Goal: Task Accomplishment & Management: Complete application form

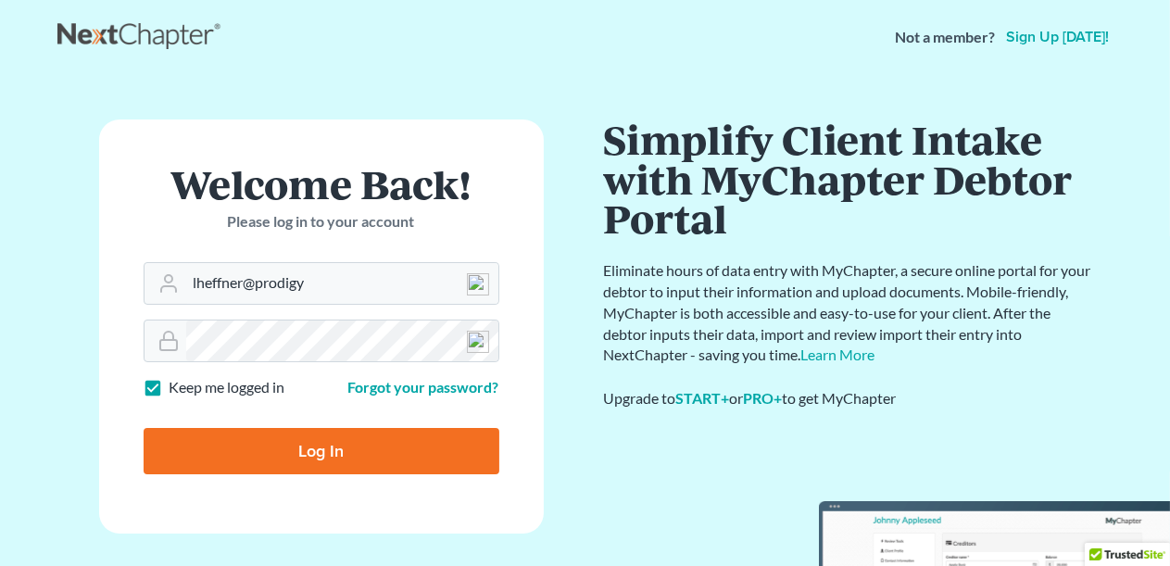
drag, startPoint x: 310, startPoint y: 444, endPoint x: 402, endPoint y: 440, distance: 92.7
click at [310, 445] on input "Log In" at bounding box center [322, 451] width 356 height 46
type input "Thinking..."
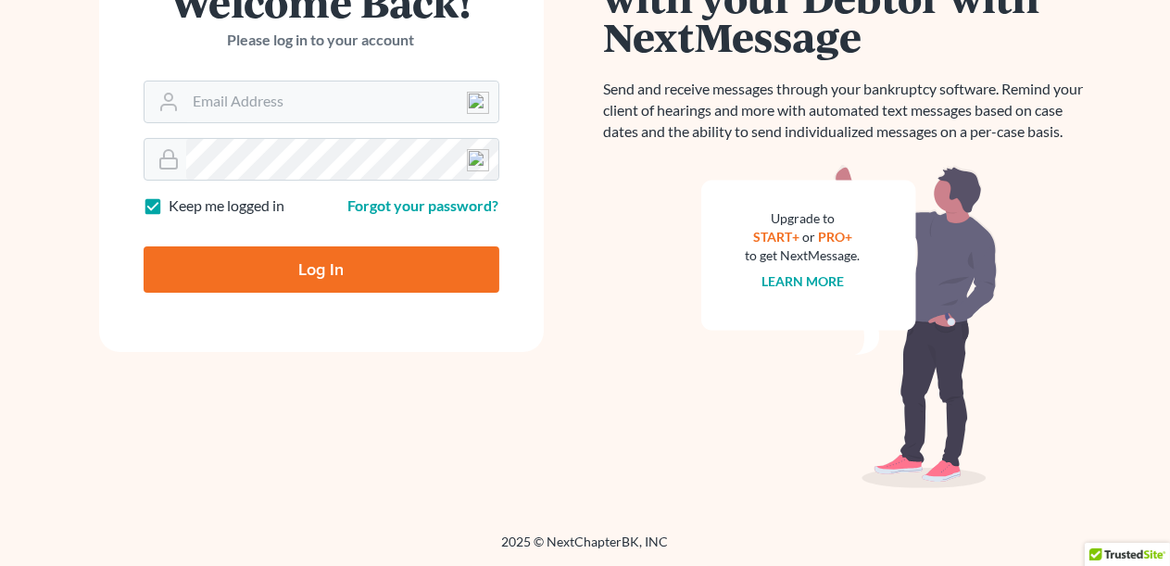
scroll to position [63, 0]
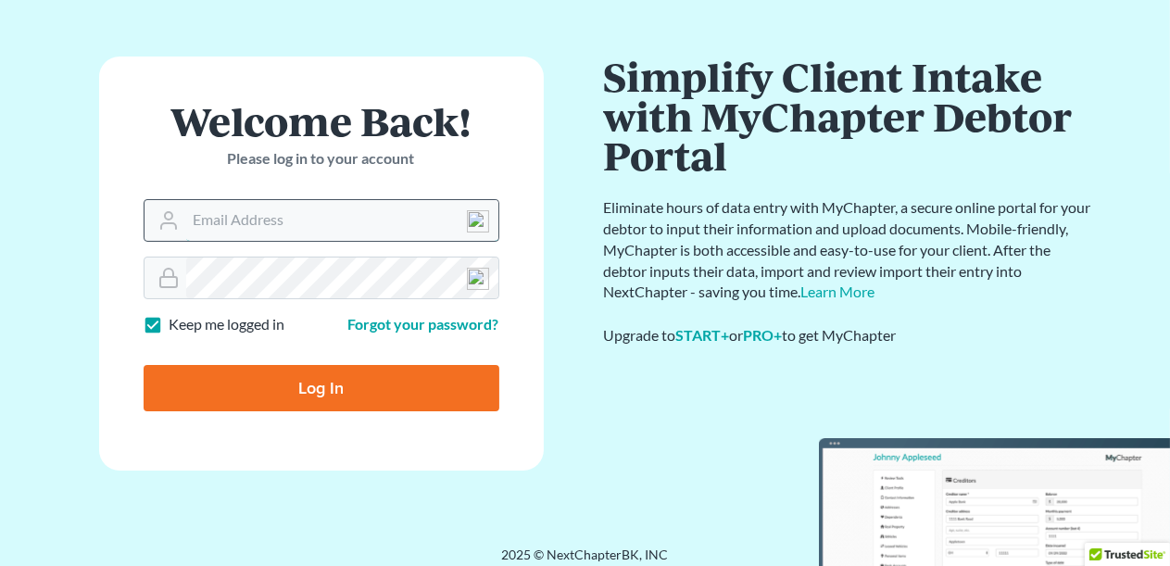
click at [304, 211] on input "Email Address" at bounding box center [342, 220] width 312 height 41
type input "lheffner@prodigy.net"
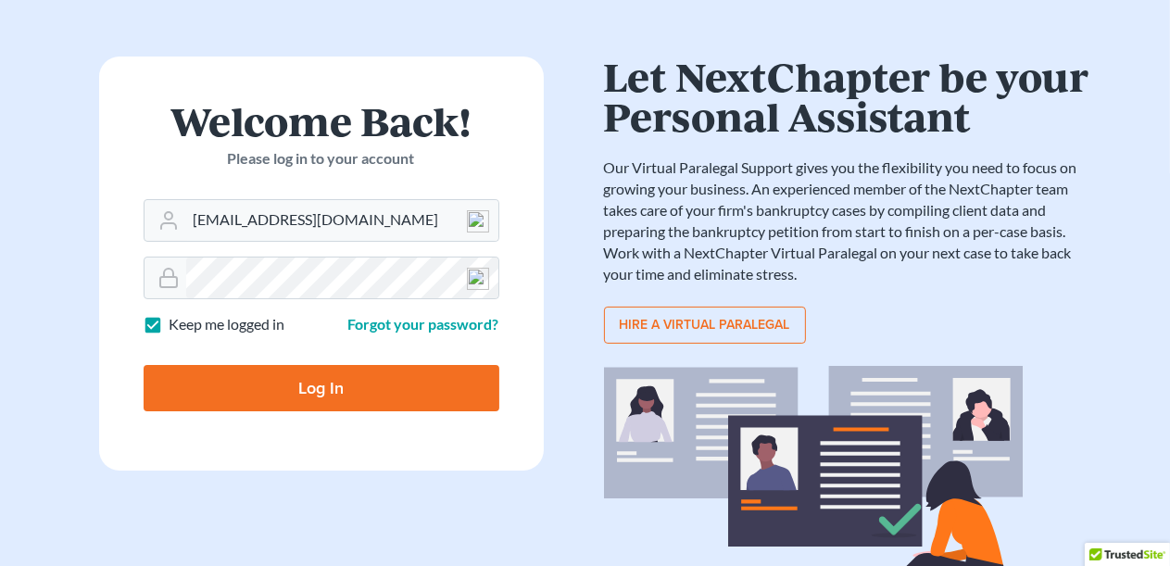
click at [334, 384] on input "Log In" at bounding box center [322, 388] width 356 height 46
type input "Thinking..."
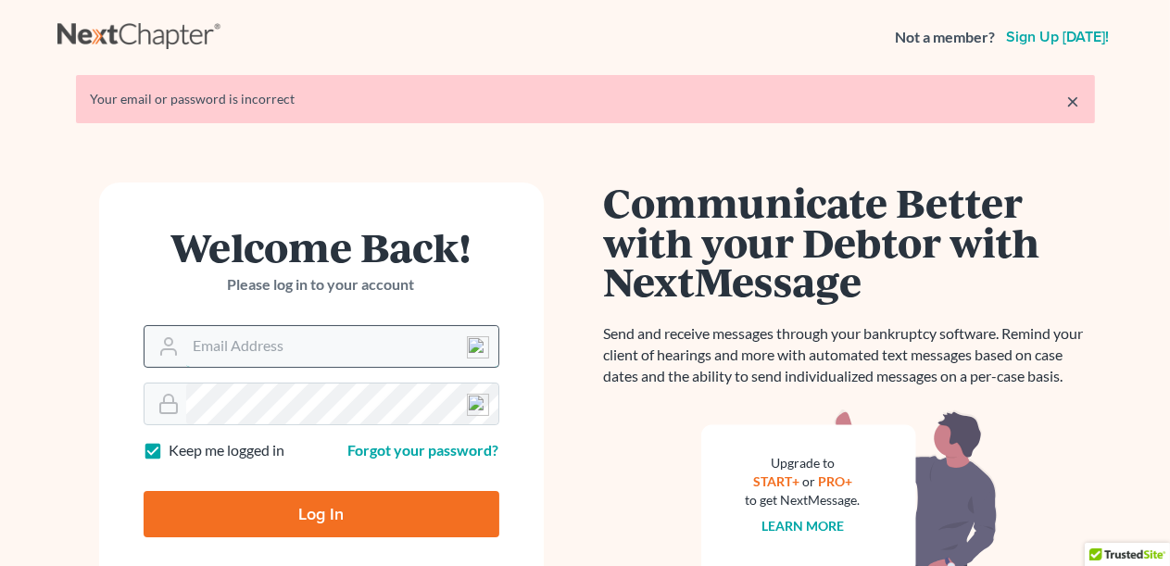
click at [288, 343] on input "Email Address" at bounding box center [342, 346] width 312 height 41
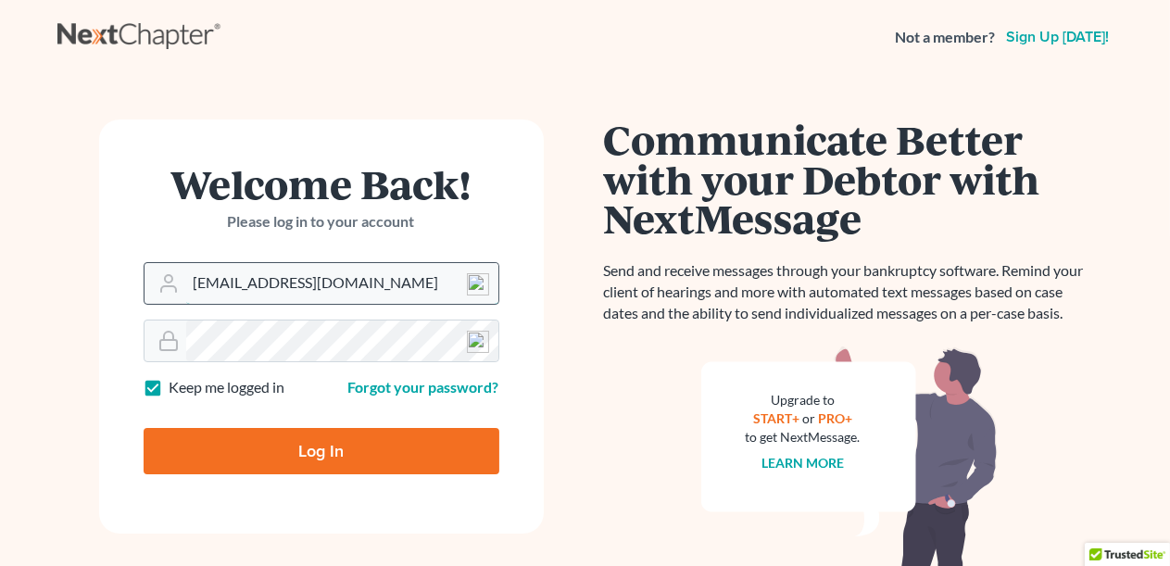
type input "lheffner@prodigy.net"
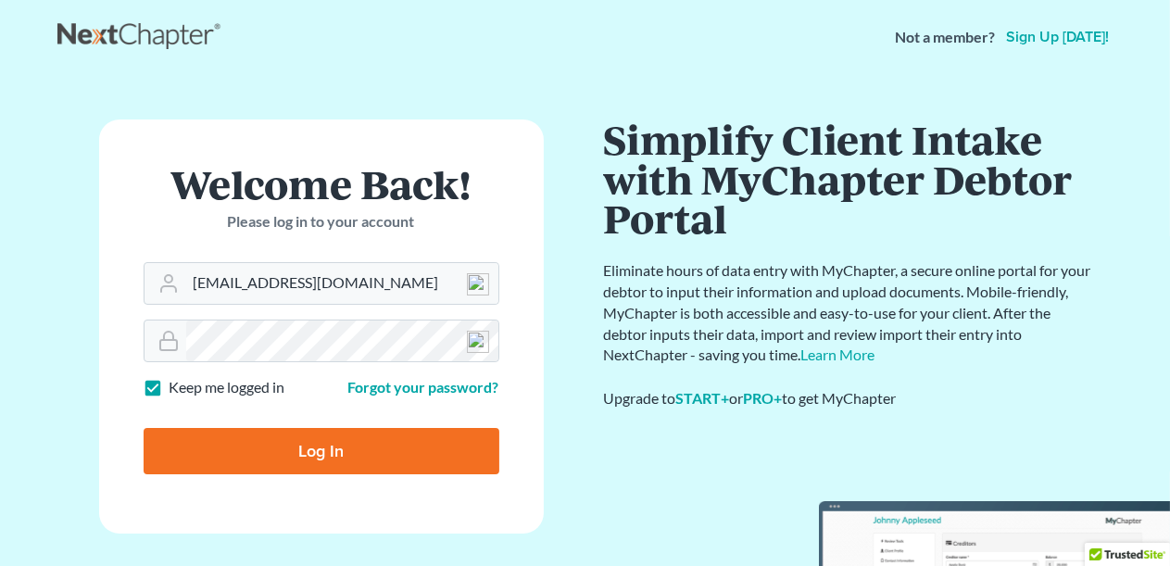
click at [330, 439] on input "Log In" at bounding box center [322, 451] width 356 height 46
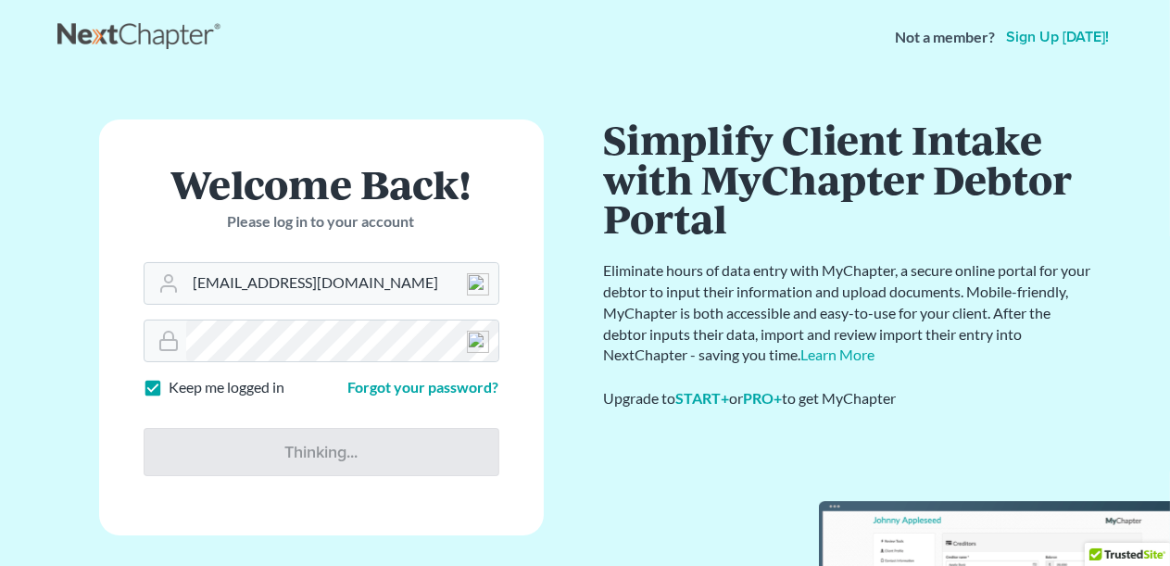
type input "Thinking..."
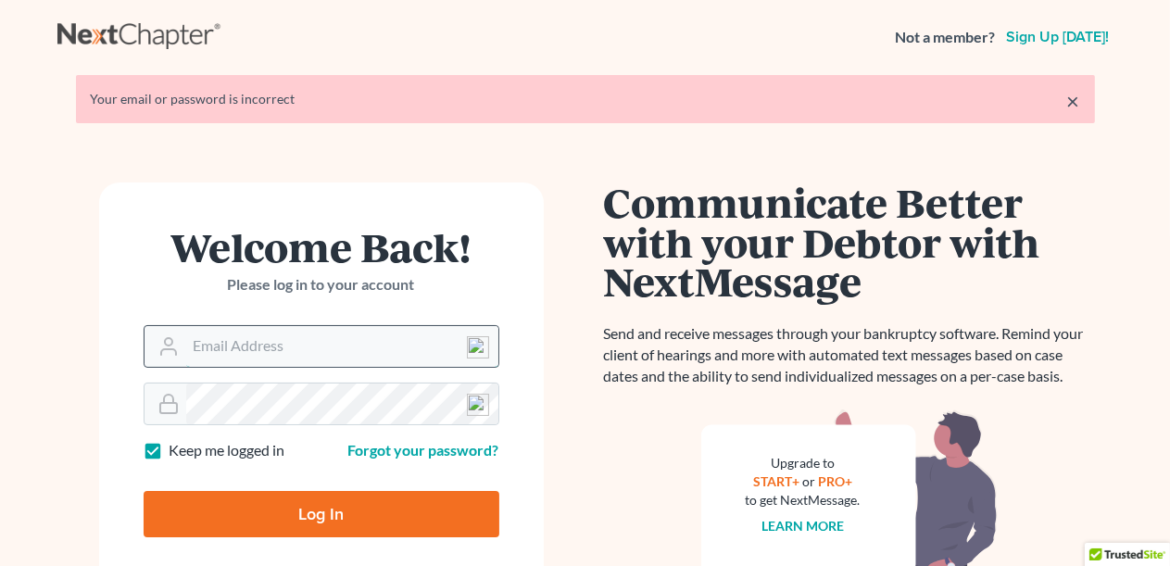
click at [264, 356] on input "Email Address" at bounding box center [342, 346] width 312 height 41
type input "[EMAIL_ADDRESS][DOMAIN_NAME]"
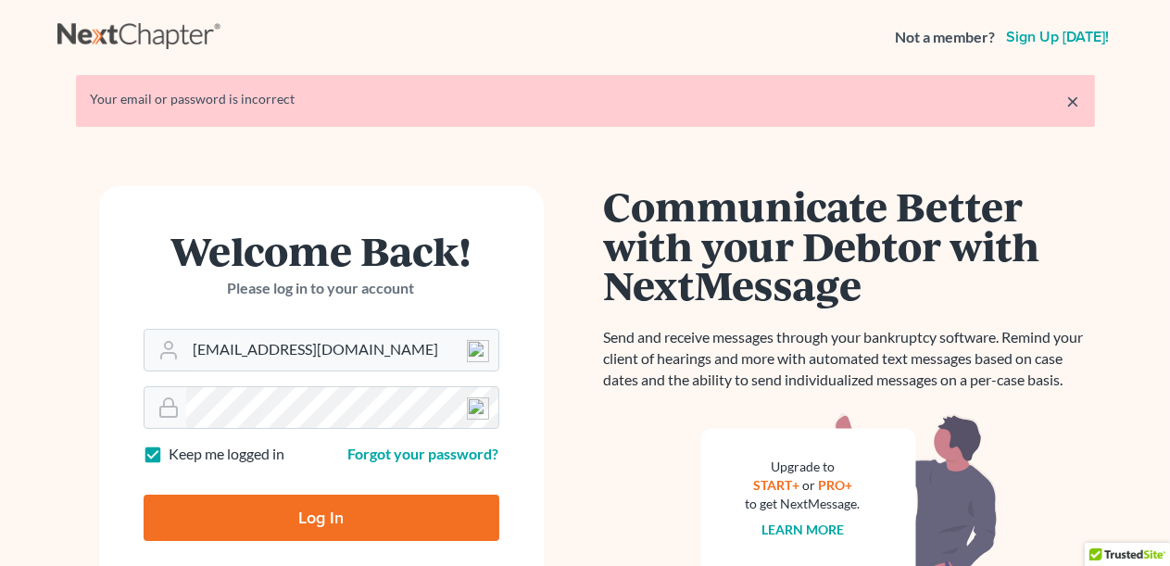
click at [481, 444] on div "Forgot your password?" at bounding box center [415, 454] width 187 height 21
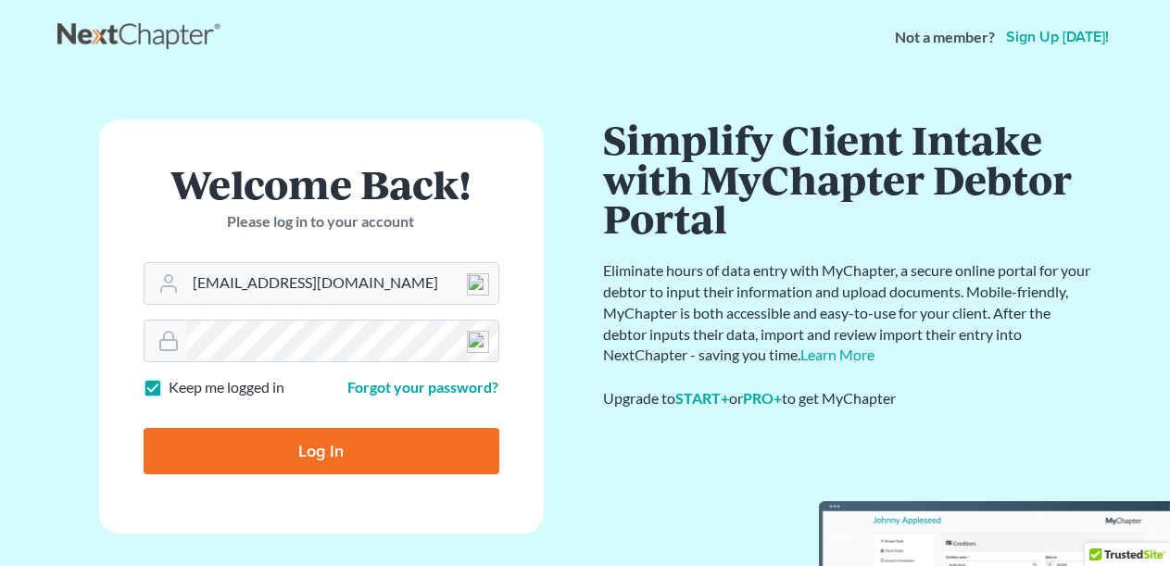
click at [311, 402] on form "Welcome Back! Please log in to your account Email Address [EMAIL_ADDRESS][DOMAI…" at bounding box center [321, 327] width 445 height 414
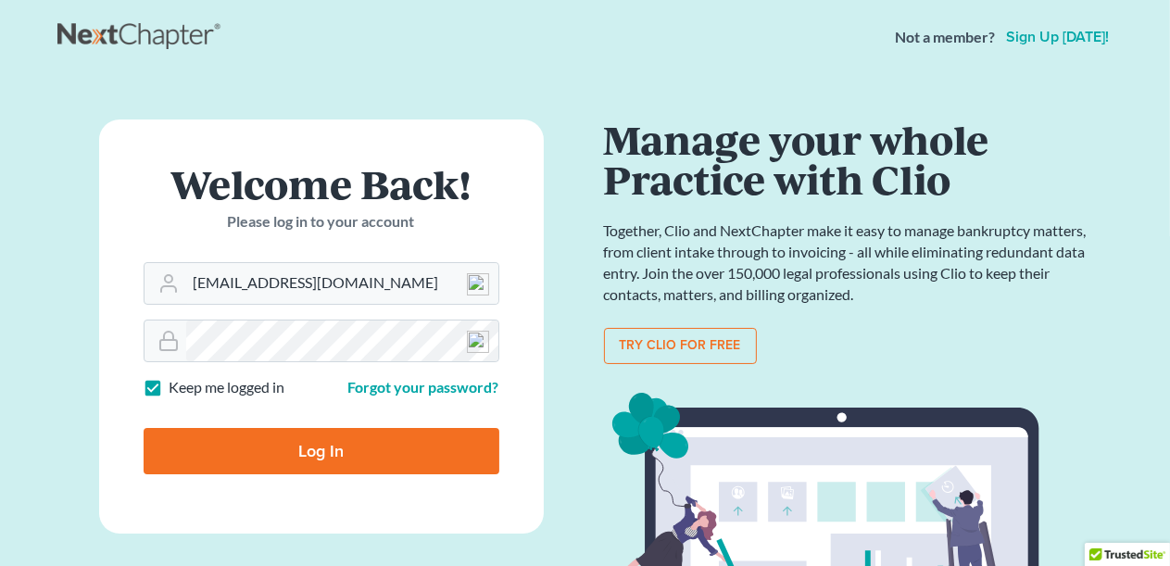
click at [285, 448] on input "Log In" at bounding box center [322, 451] width 356 height 46
type input "Thinking..."
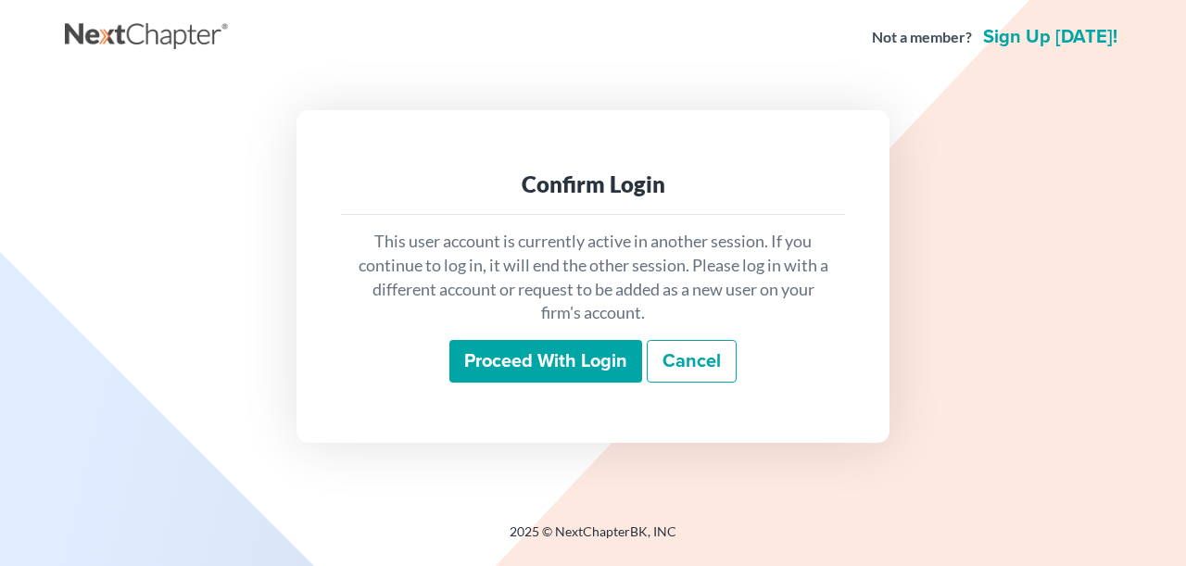
click at [562, 361] on input "Proceed with login" at bounding box center [545, 361] width 193 height 43
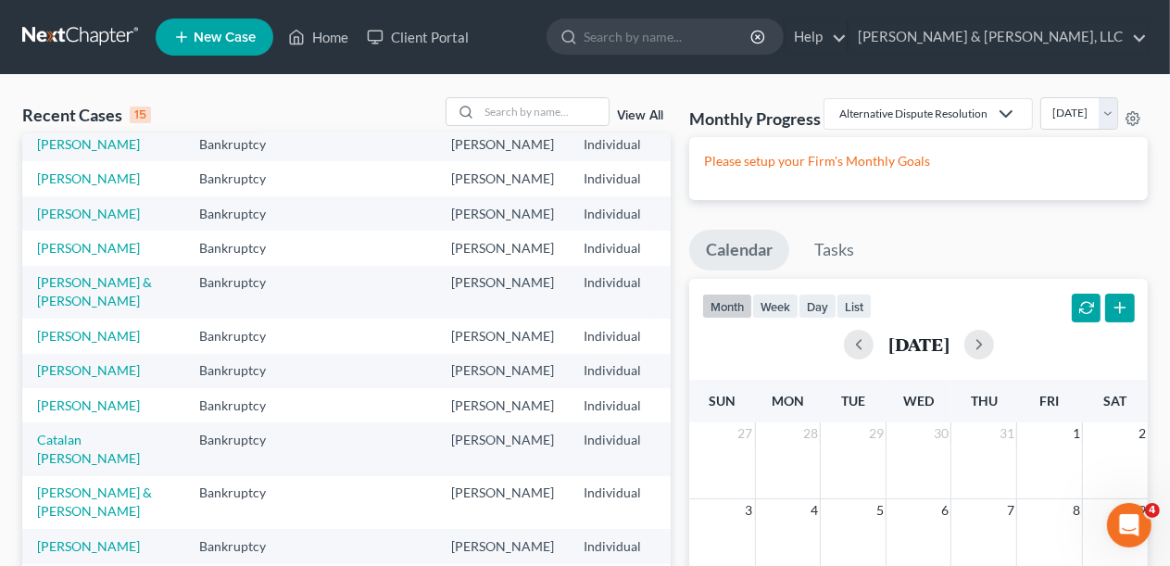
scroll to position [252, 0]
click at [62, 309] on link "Gingell, George & Lisa" at bounding box center [94, 291] width 115 height 34
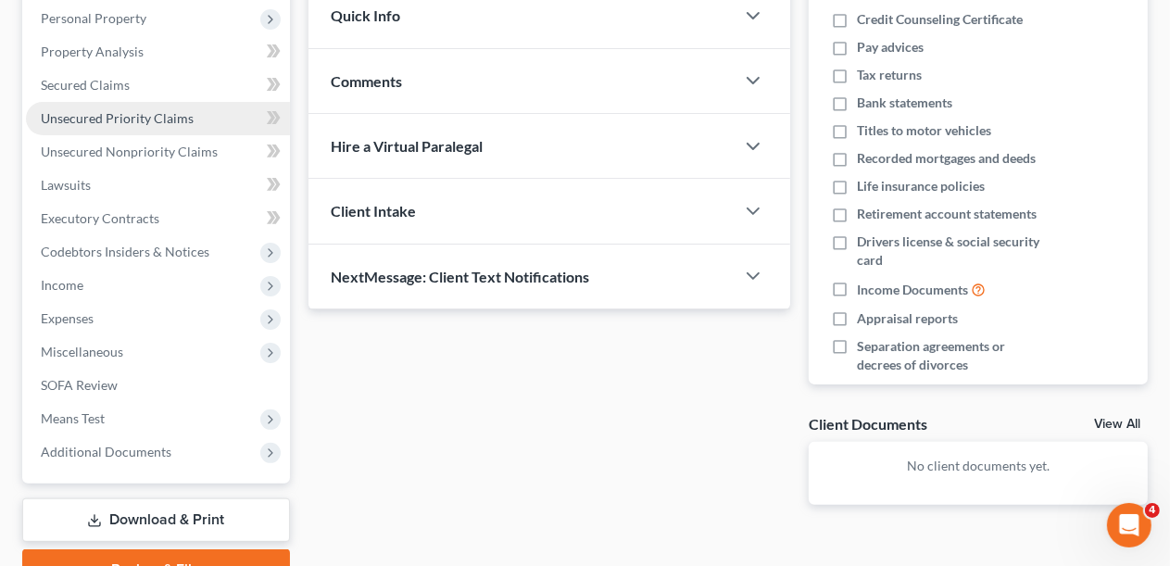
scroll to position [139, 0]
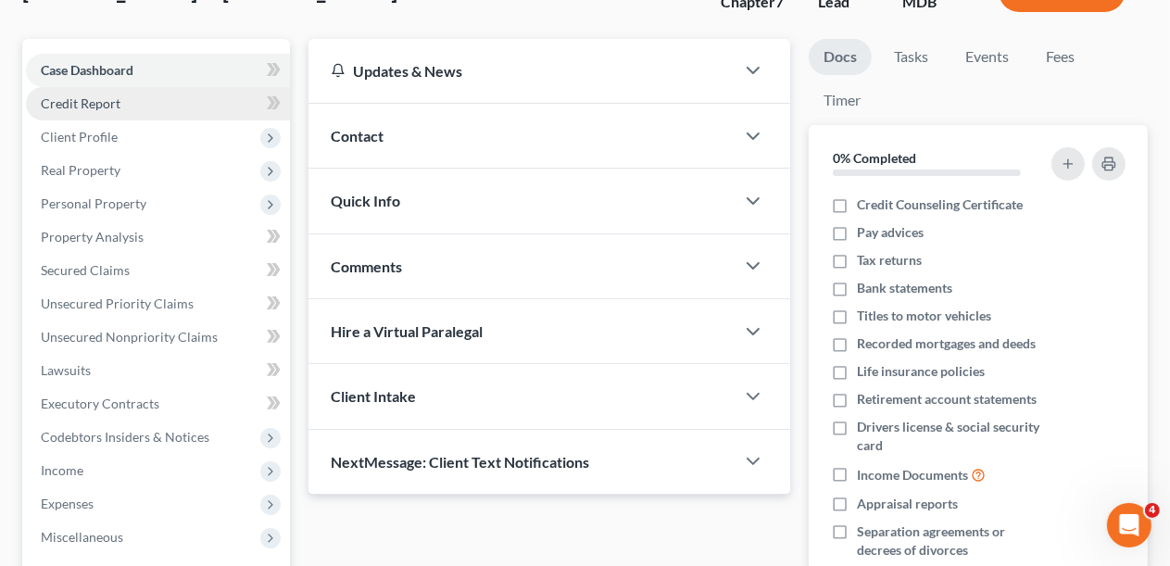
click at [88, 106] on span "Credit Report" at bounding box center [81, 103] width 80 height 16
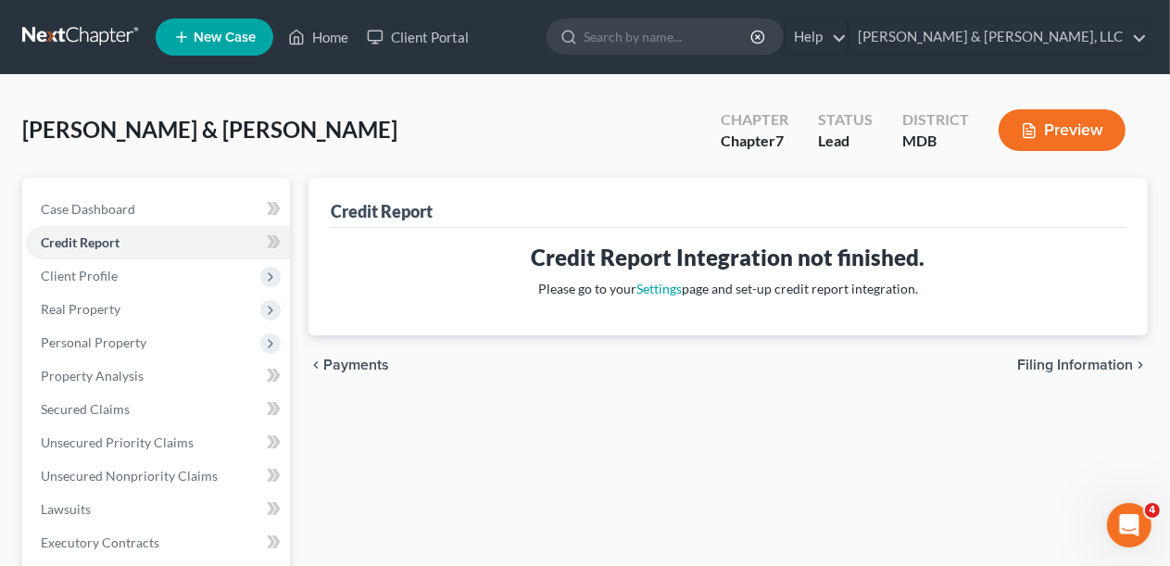
click at [1029, 369] on span "Filing Information" at bounding box center [1075, 365] width 116 height 15
select select "1"
select select "0"
select select "21"
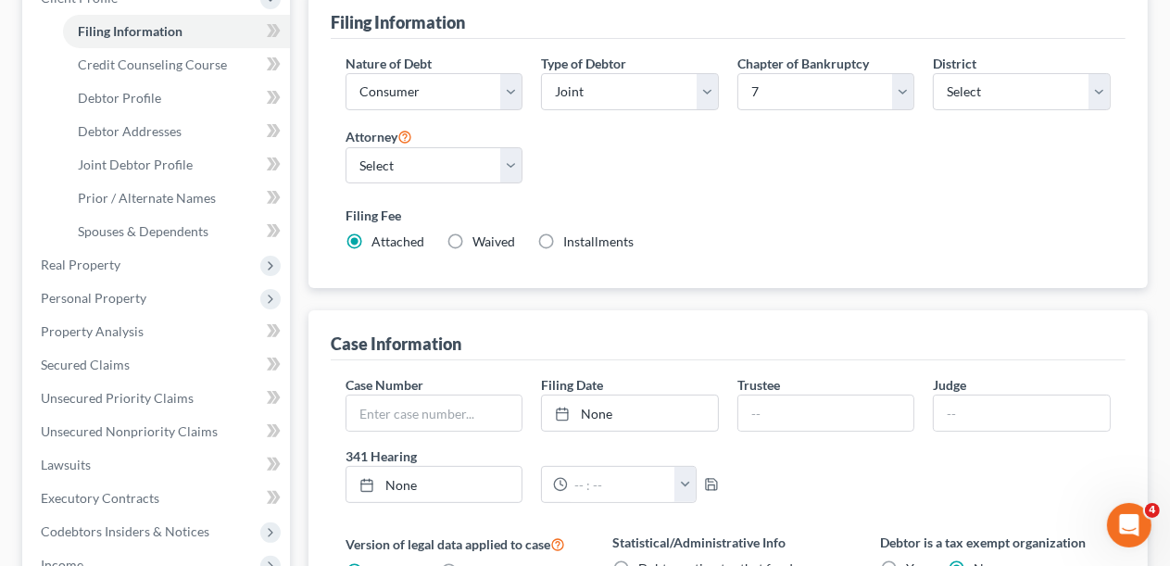
scroll to position [649, 0]
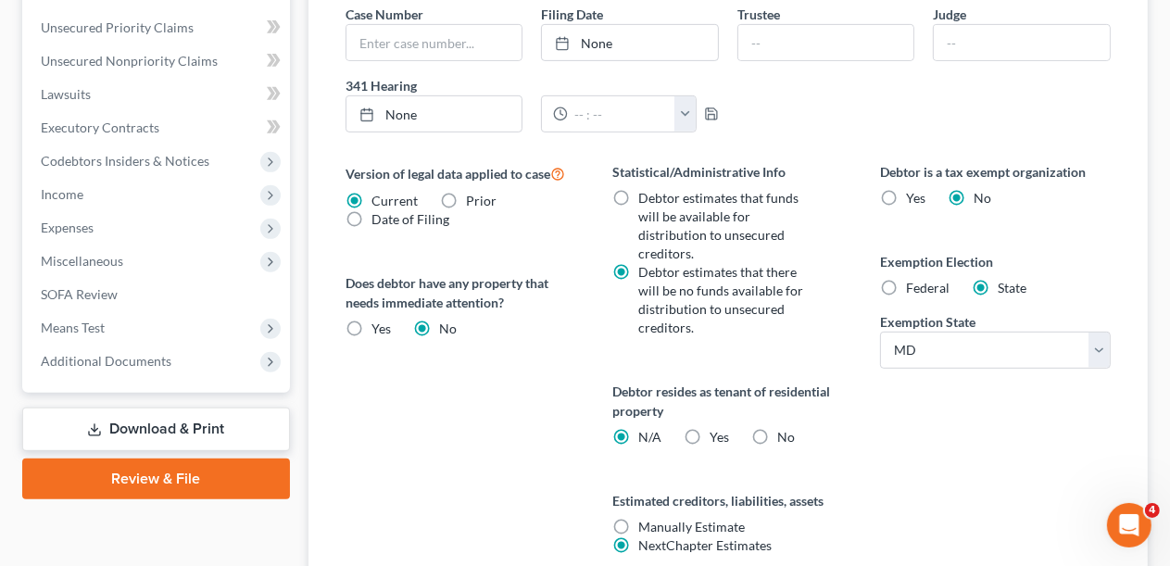
click at [710, 428] on label "Yes Yes" at bounding box center [719, 437] width 19 height 19
click at [717, 428] on input "Yes Yes" at bounding box center [723, 434] width 12 height 12
radio input "true"
radio input "false"
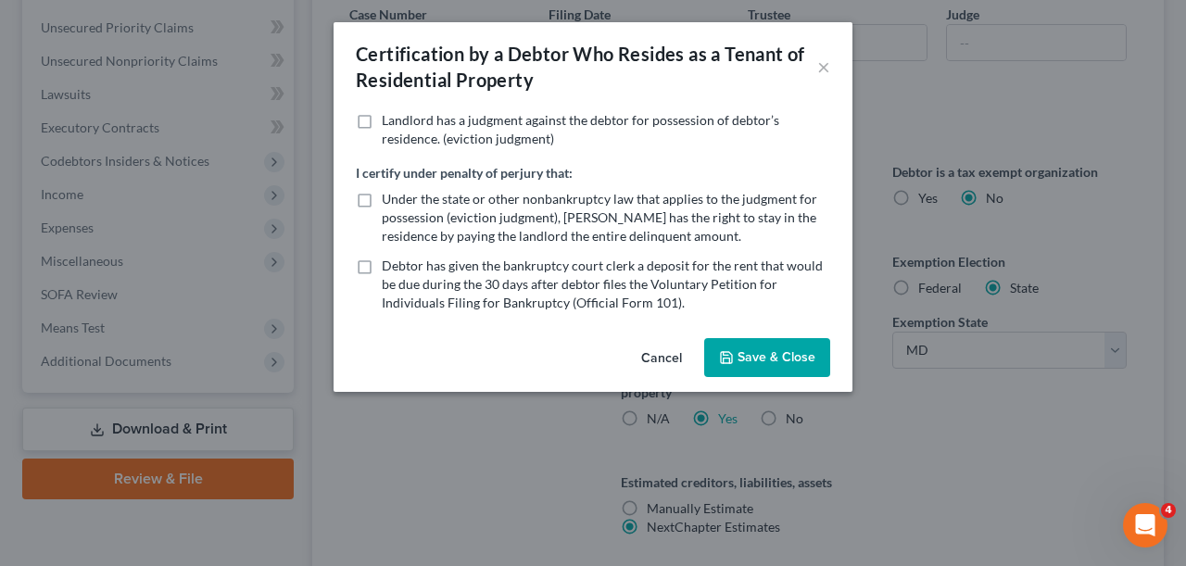
click at [767, 364] on button "Save & Close" at bounding box center [767, 357] width 126 height 39
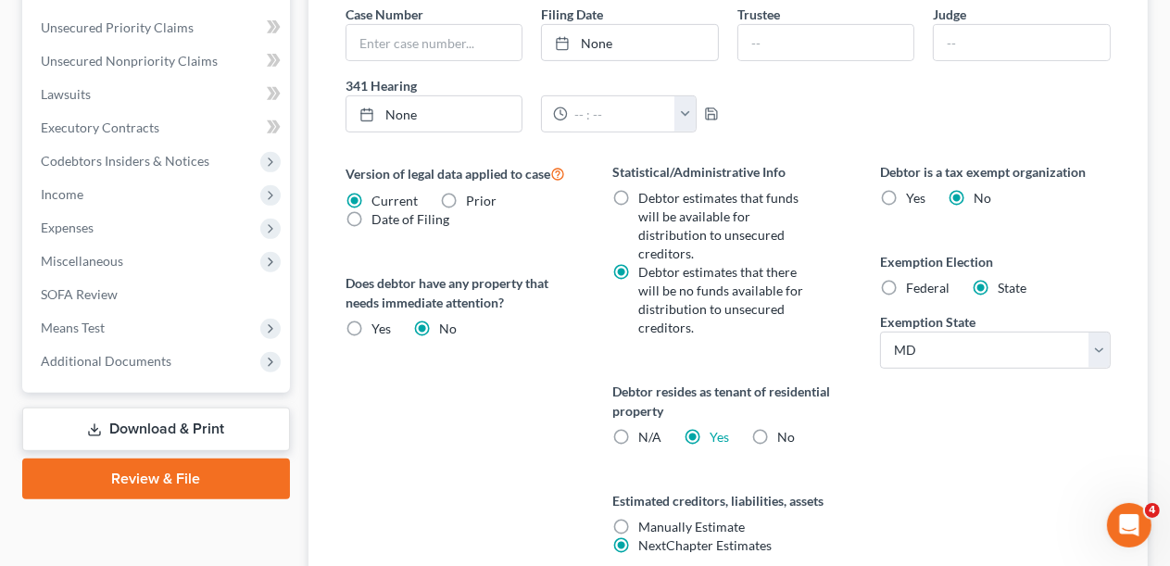
scroll to position [790, 0]
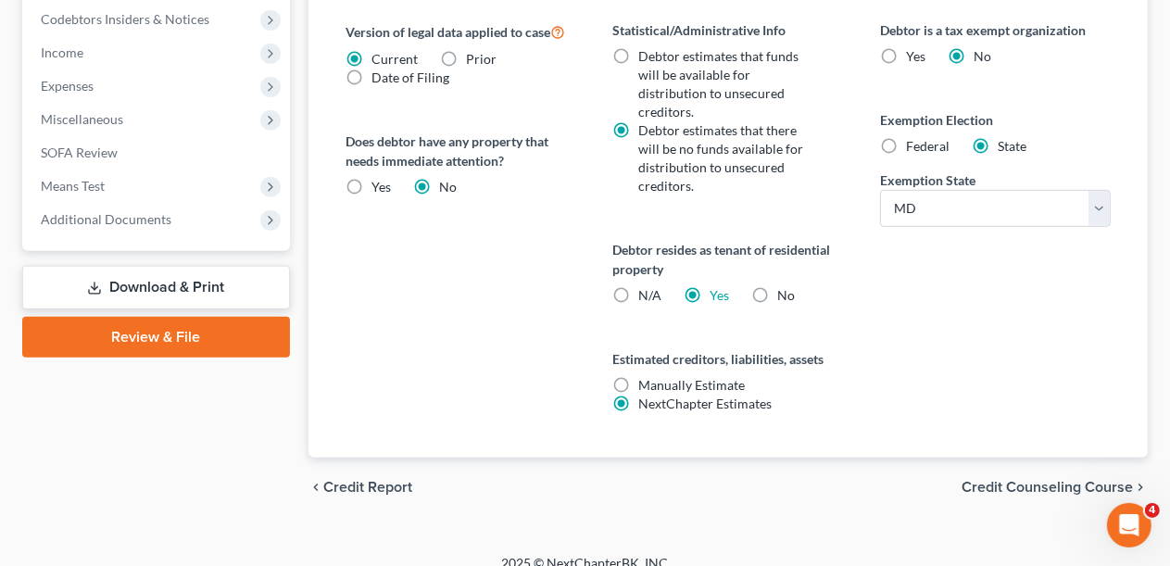
click at [992, 480] on span "Credit Counseling Course" at bounding box center [1047, 487] width 171 height 15
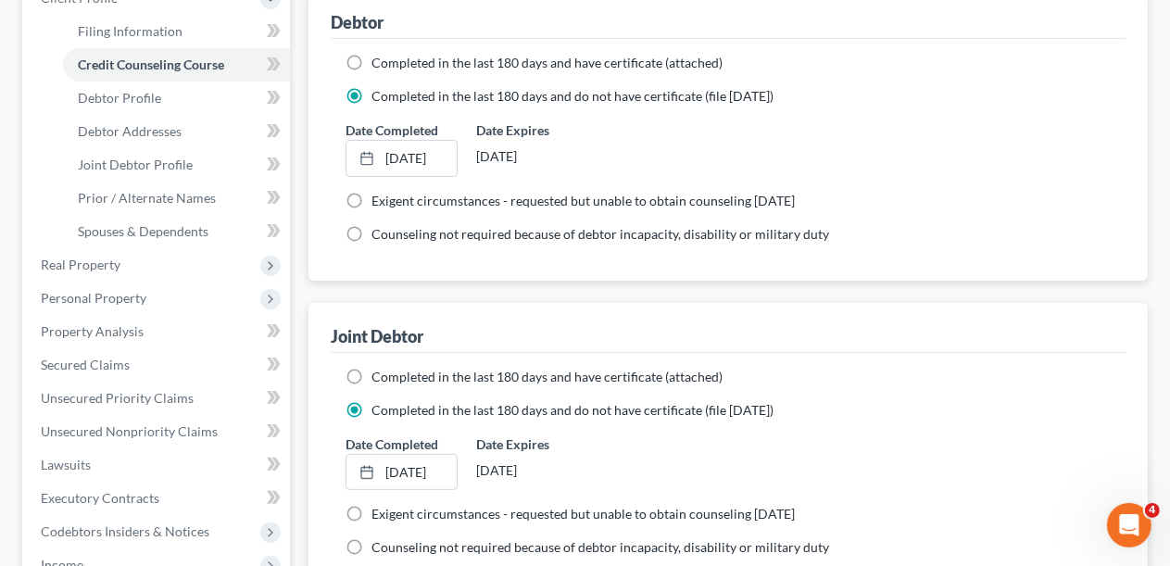
scroll to position [556, 0]
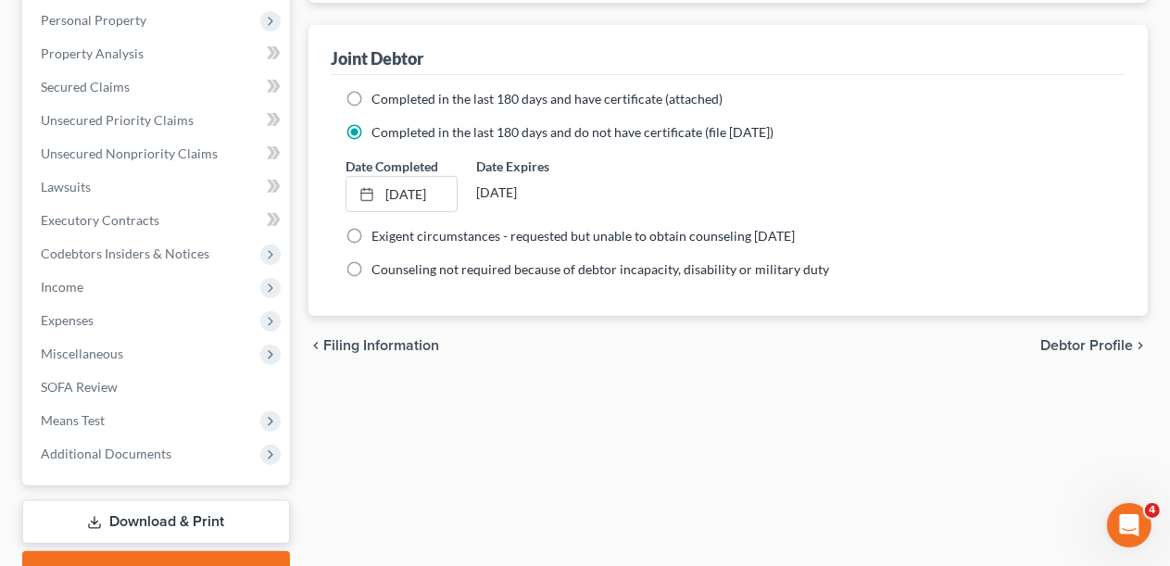
click at [163, 522] on link "Download & Print" at bounding box center [156, 522] width 268 height 44
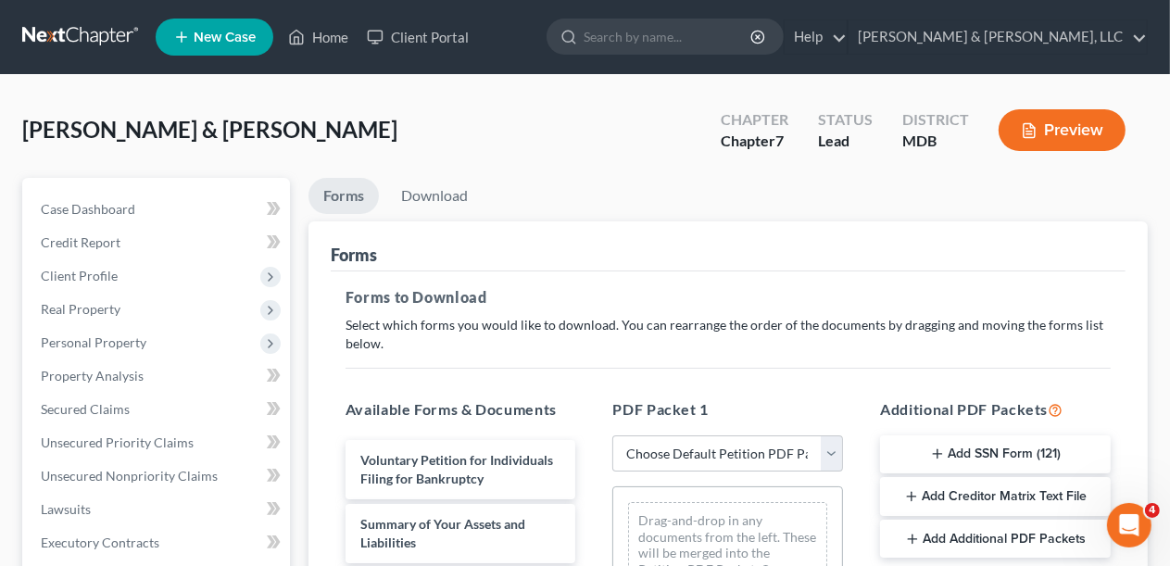
scroll to position [371, 0]
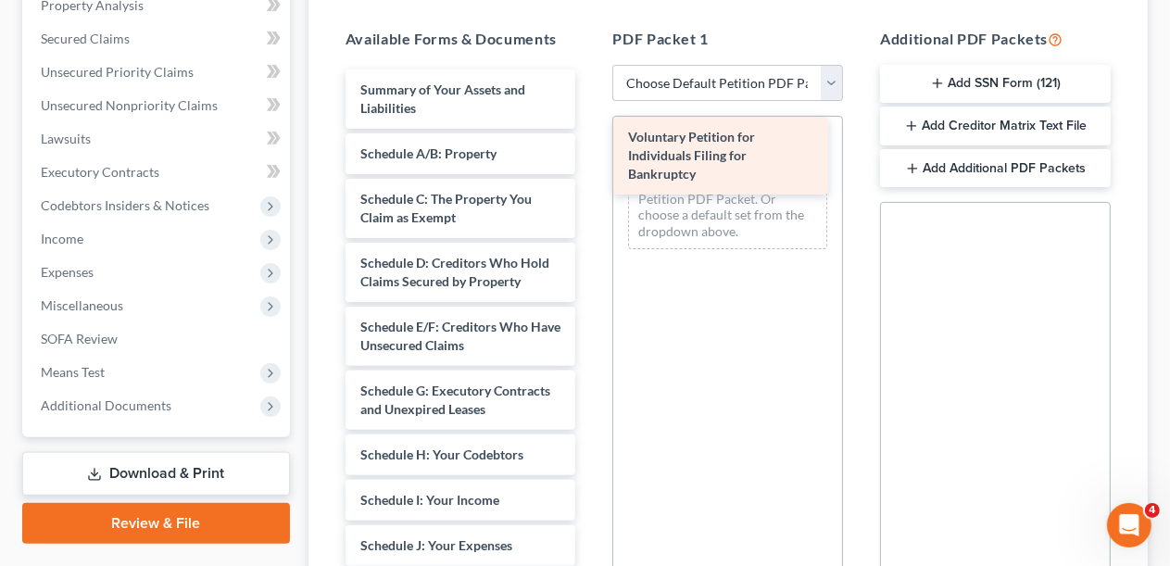
drag, startPoint x: 507, startPoint y: 83, endPoint x: 807, endPoint y: 133, distance: 304.4
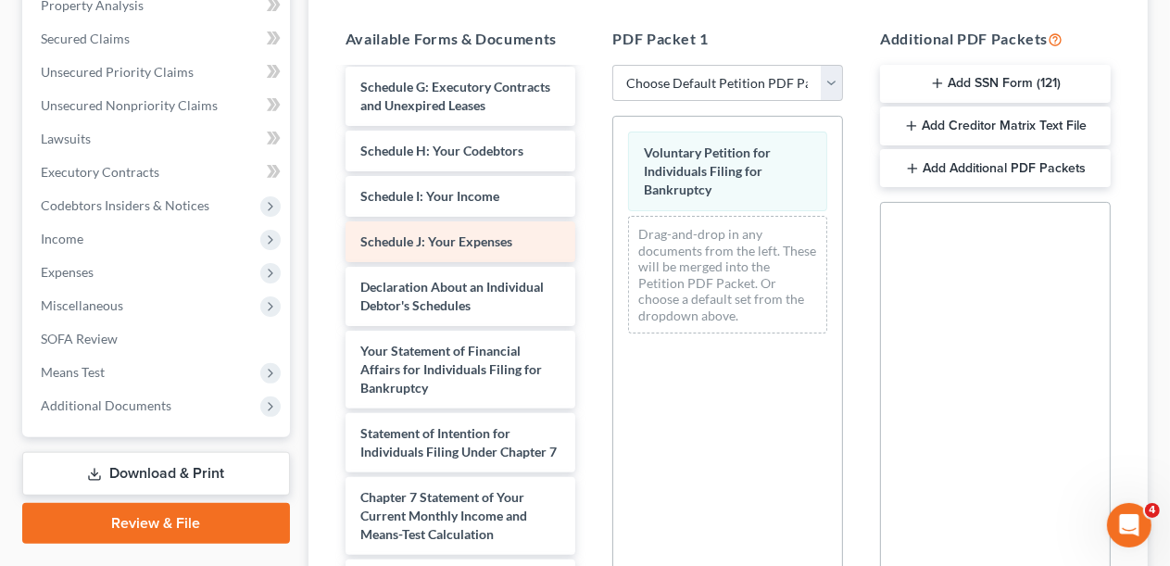
scroll to position [0, 0]
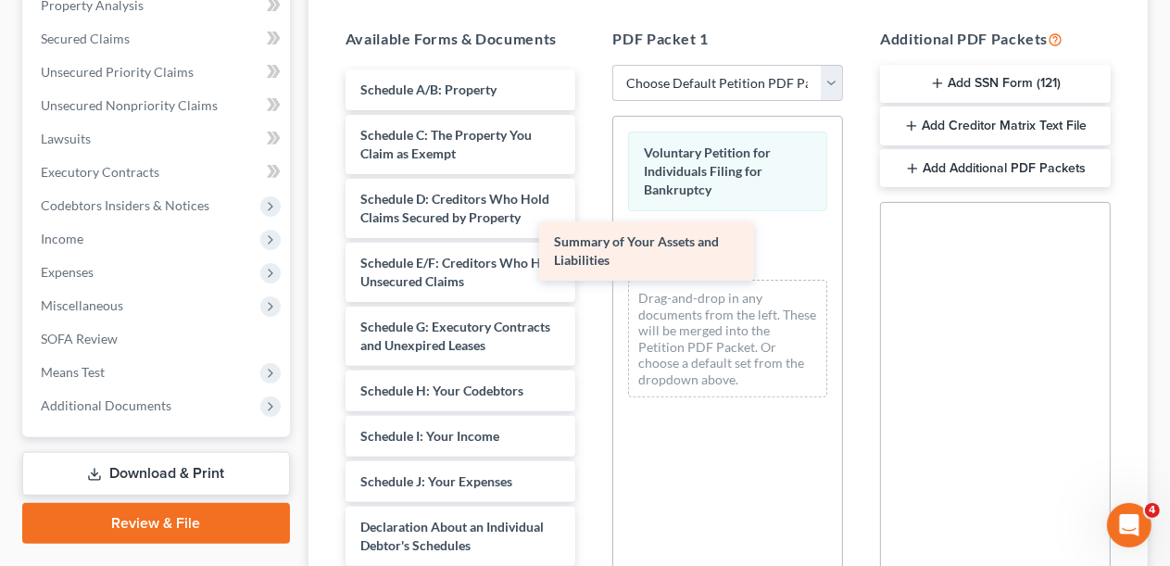
drag, startPoint x: 521, startPoint y: 98, endPoint x: 789, endPoint y: 206, distance: 288.6
click at [591, 219] on div "Summary of Your Assets and Liabilities Summary of Your Assets and Liabilities S…" at bounding box center [461, 550] width 260 height 963
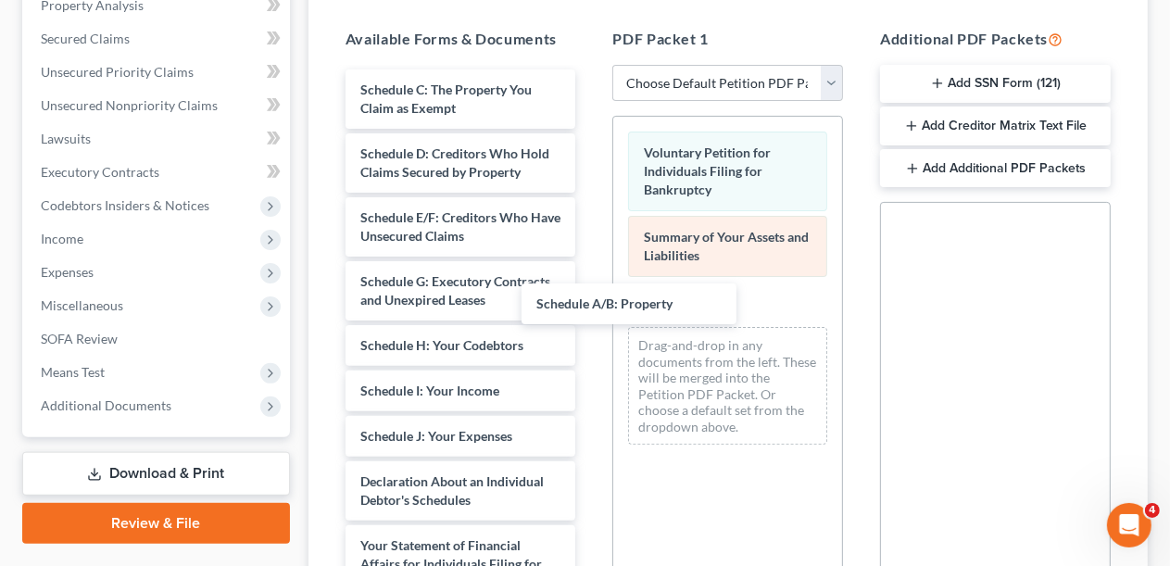
drag, startPoint x: 563, startPoint y: 207, endPoint x: 817, endPoint y: 249, distance: 257.5
click at [591, 276] on div "Schedule A/B: Property Schedule A/B: Property Schedule C: The Property You Clai…" at bounding box center [461, 527] width 260 height 917
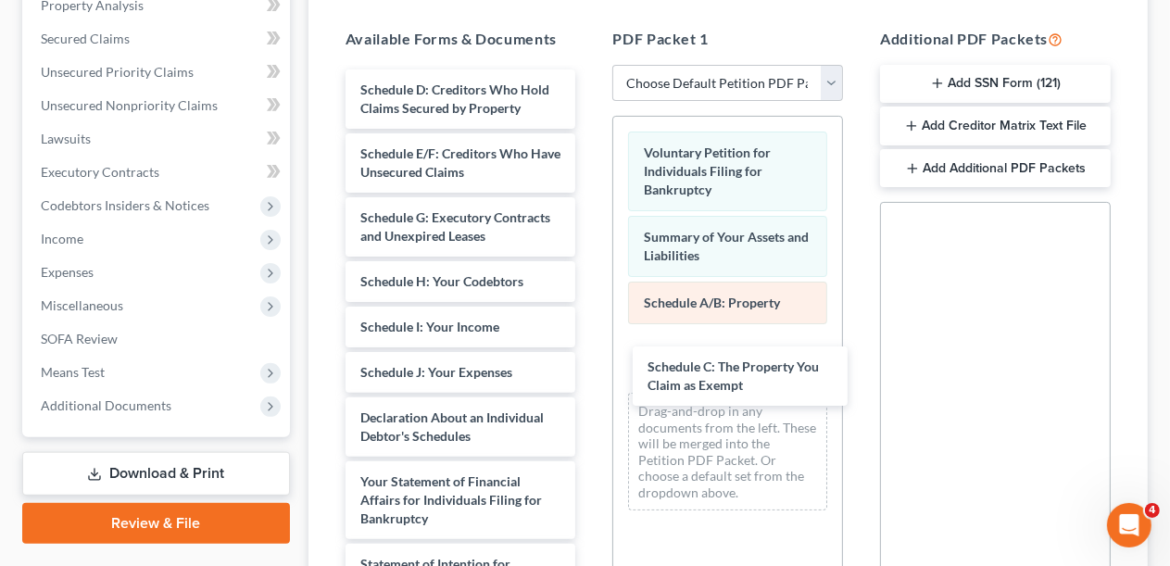
drag, startPoint x: 515, startPoint y: 89, endPoint x: 801, endPoint y: 306, distance: 358.4
click at [591, 353] on div "Schedule C: The Property You Claim as Exempt Schedule C: The Property You Claim…" at bounding box center [461, 495] width 260 height 853
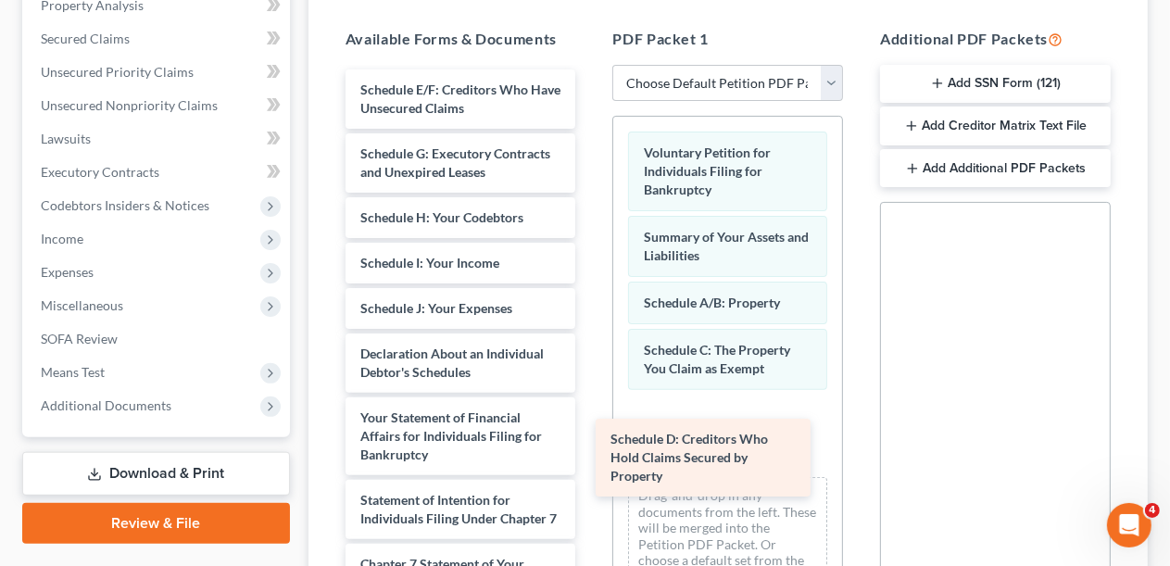
drag, startPoint x: 458, startPoint y: 91, endPoint x: 711, endPoint y: 410, distance: 407.0
click at [591, 431] on div "Schedule D: Creditors Who Hold Claims Secured by Property Schedule D: Creditors…" at bounding box center [461, 464] width 260 height 790
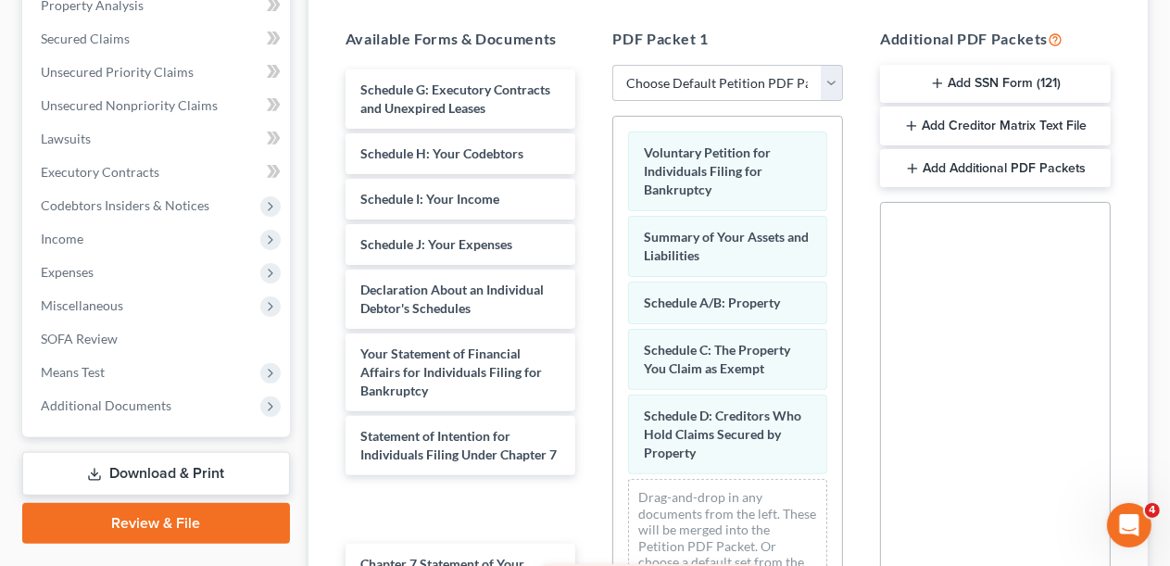
drag, startPoint x: 378, startPoint y: 102, endPoint x: 638, endPoint y: 520, distance: 491.9
click at [591, 545] on div "Schedule E/F: Creditors Who Have Unsecured Claims Schedule E/F: Creditors Who H…" at bounding box center [461, 464] width 260 height 790
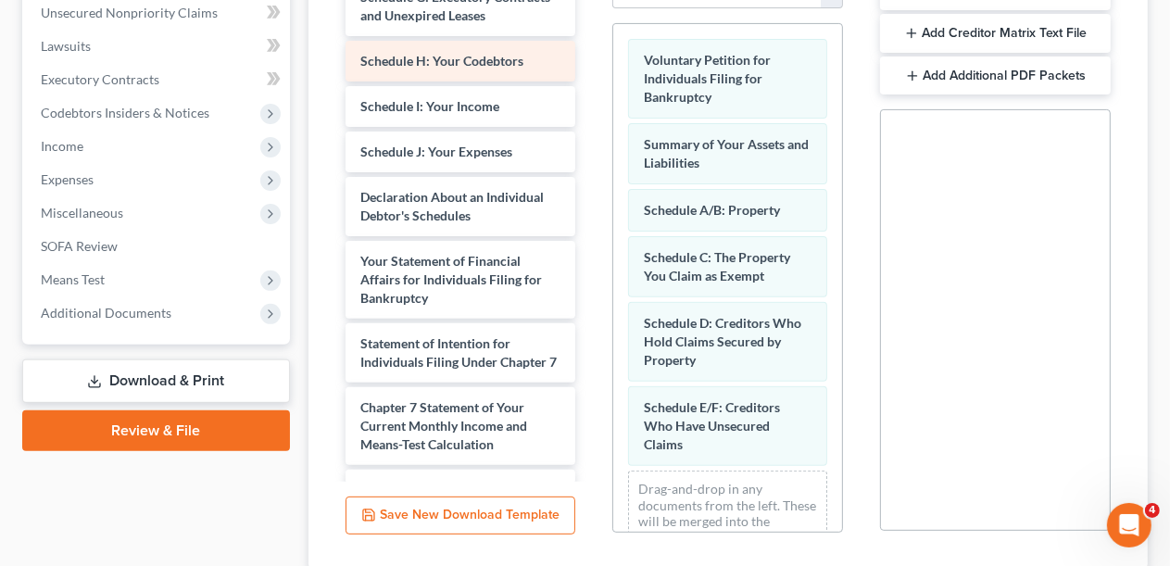
scroll to position [371, 0]
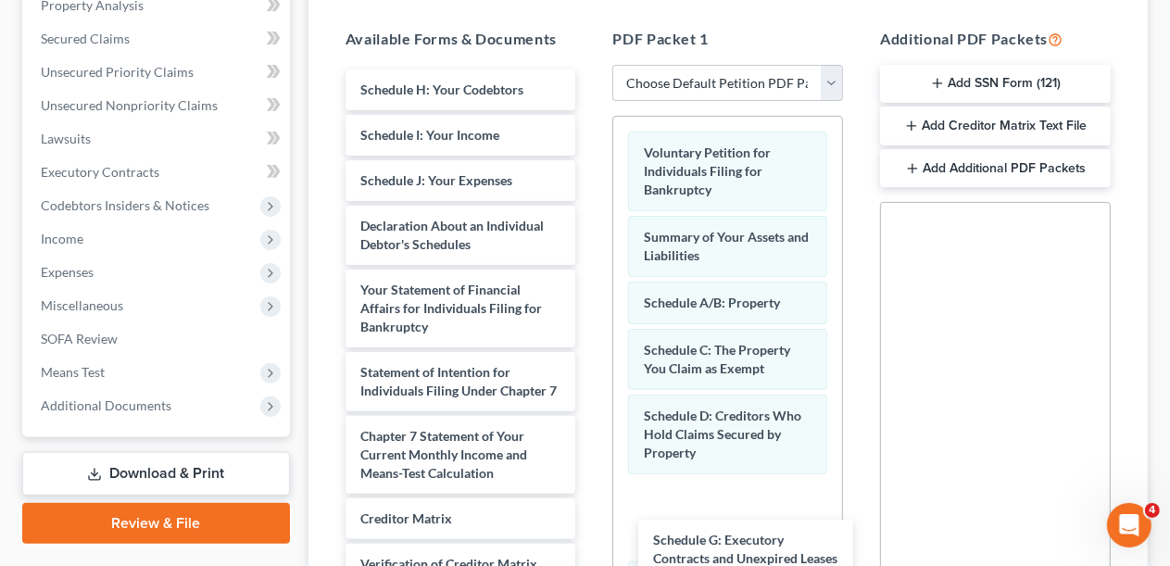
drag, startPoint x: 460, startPoint y: 107, endPoint x: 756, endPoint y: 476, distance: 473.2
click at [591, 519] on div "Schedule G: Executory Contracts and Unexpired Leases Schedule G: Executory Cont…" at bounding box center [461, 400] width 260 height 662
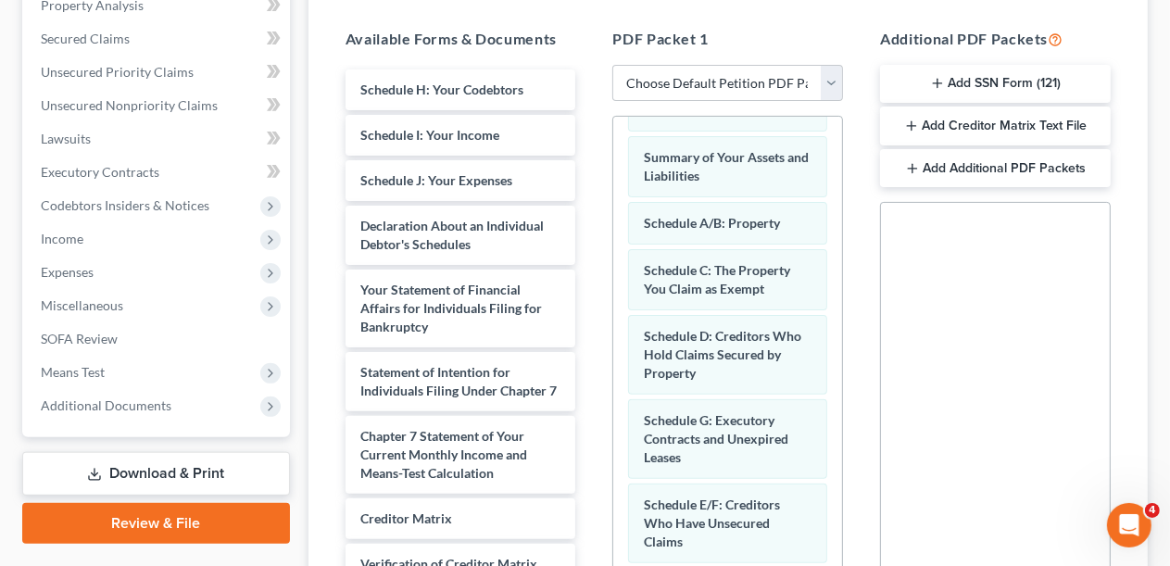
scroll to position [152, 0]
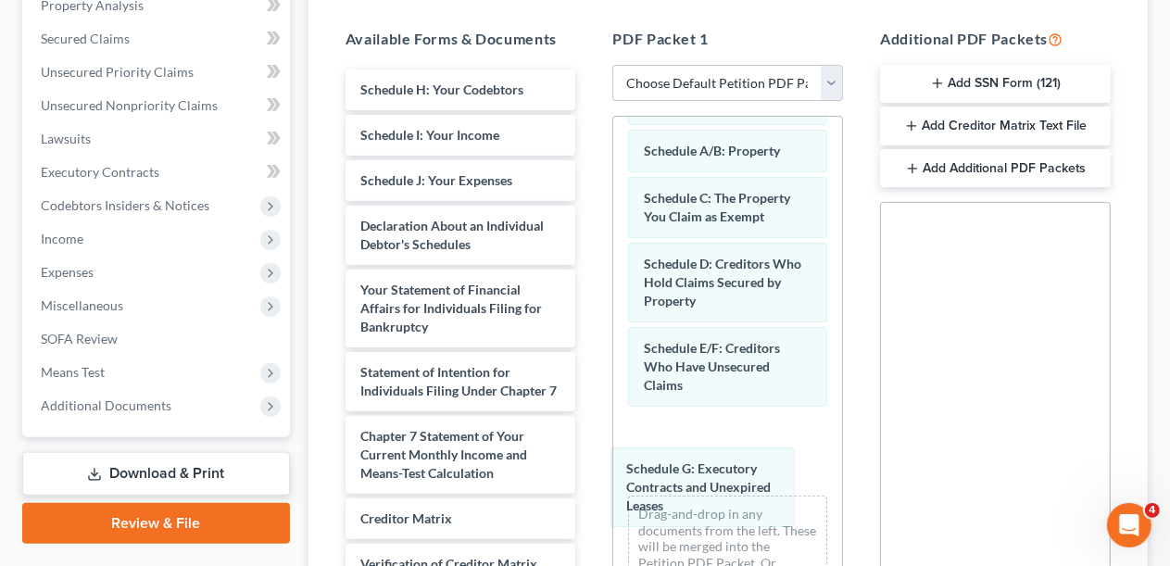
drag, startPoint x: 752, startPoint y: 371, endPoint x: 753, endPoint y: 411, distance: 39.9
click at [734, 481] on div "Schedule G: Executory Contracts and Unexpired Leases Voluntary Petition for Ind…" at bounding box center [727, 296] width 229 height 663
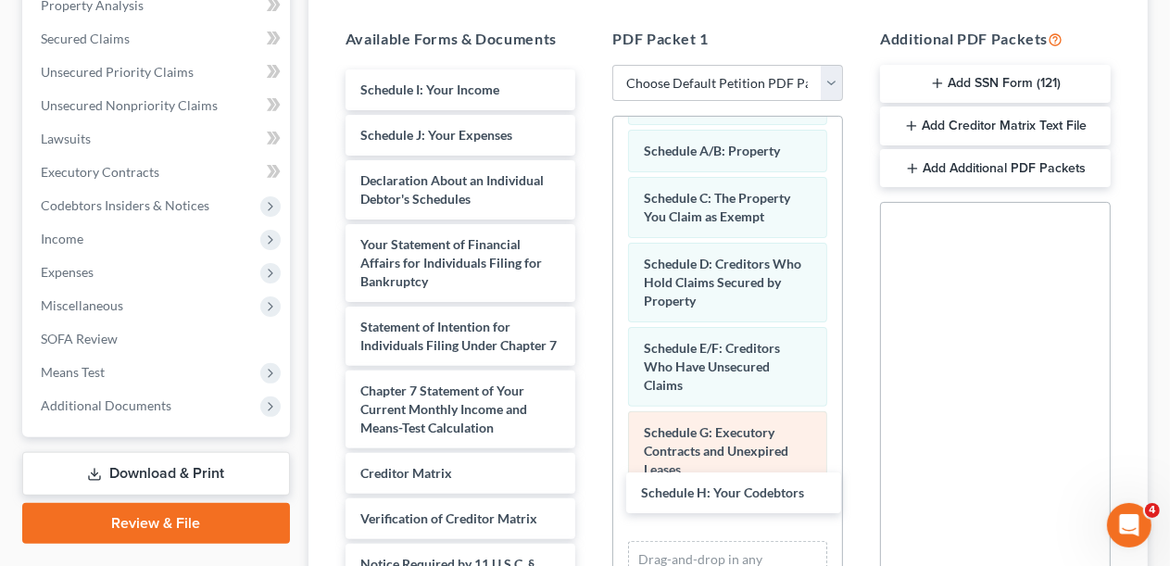
drag, startPoint x: 436, startPoint y: 168, endPoint x: 801, endPoint y: 426, distance: 447.4
click at [591, 485] on div "Schedule H: Your Codebtors Schedule H: Your Codebtors Schedule I: Your Income S…" at bounding box center [461, 377] width 260 height 616
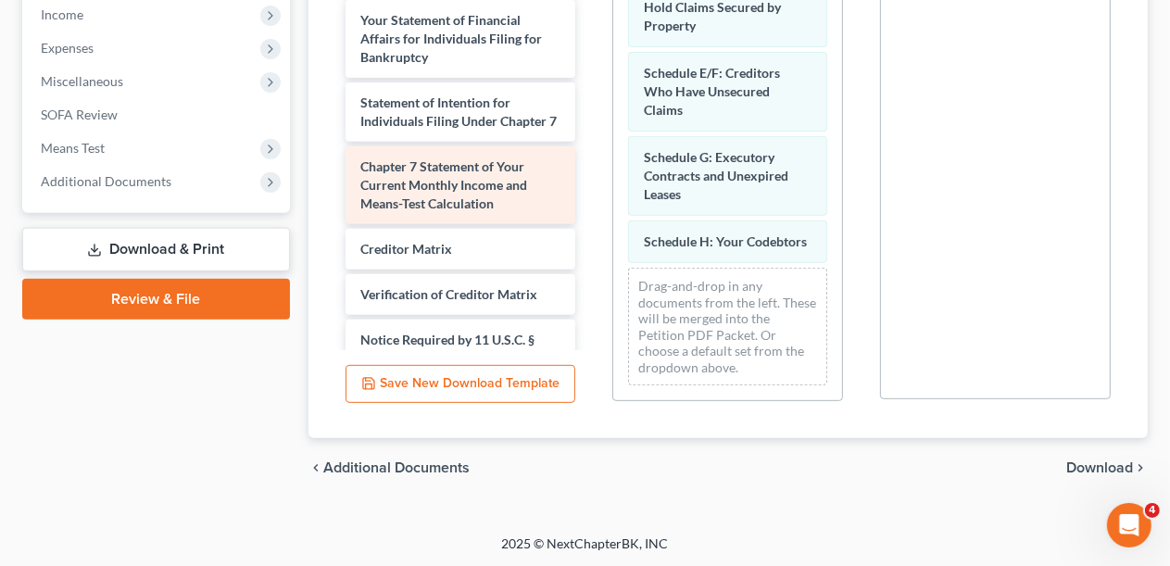
scroll to position [410, 0]
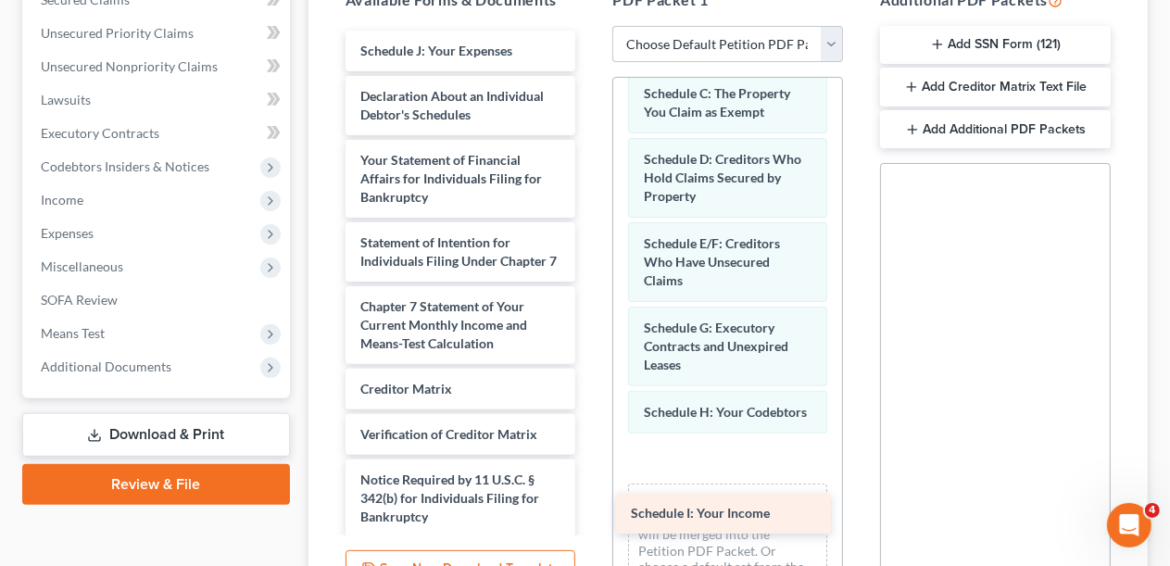
drag, startPoint x: 450, startPoint y: 48, endPoint x: 767, endPoint y: 434, distance: 499.0
click at [591, 454] on div "Schedule I: Your Income Schedule I: Your Income Schedule J: Your Expenses Decla…" at bounding box center [461, 316] width 260 height 571
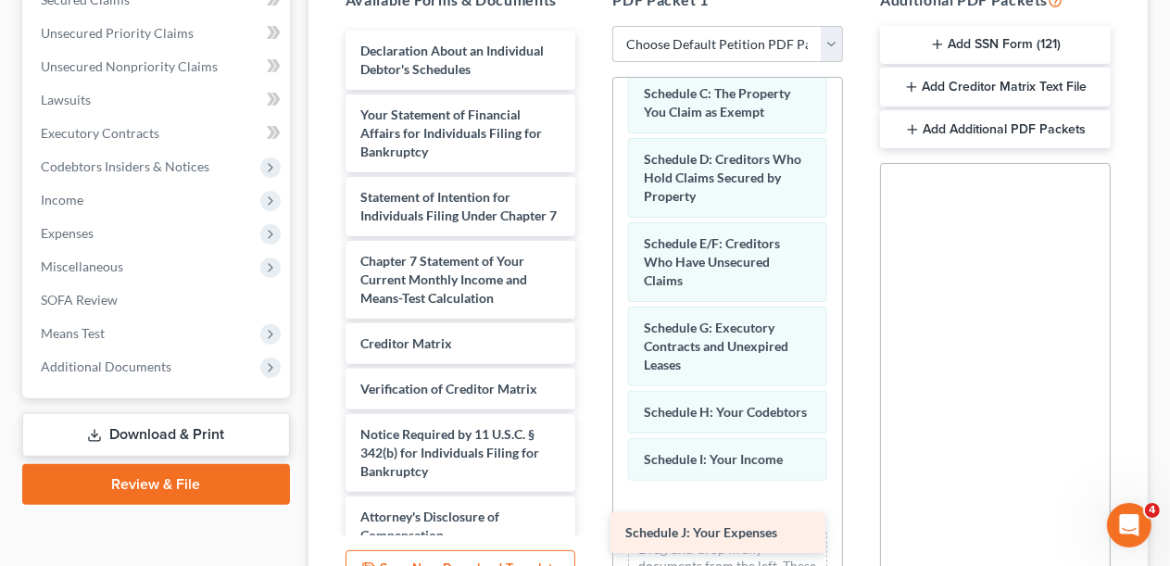
drag, startPoint x: 439, startPoint y: 126, endPoint x: 745, endPoint y: 512, distance: 492.0
click at [591, 525] on div "Schedule J: Your Expenses Schedule J: Your Expenses Declaration About an Indivi…" at bounding box center [461, 293] width 260 height 525
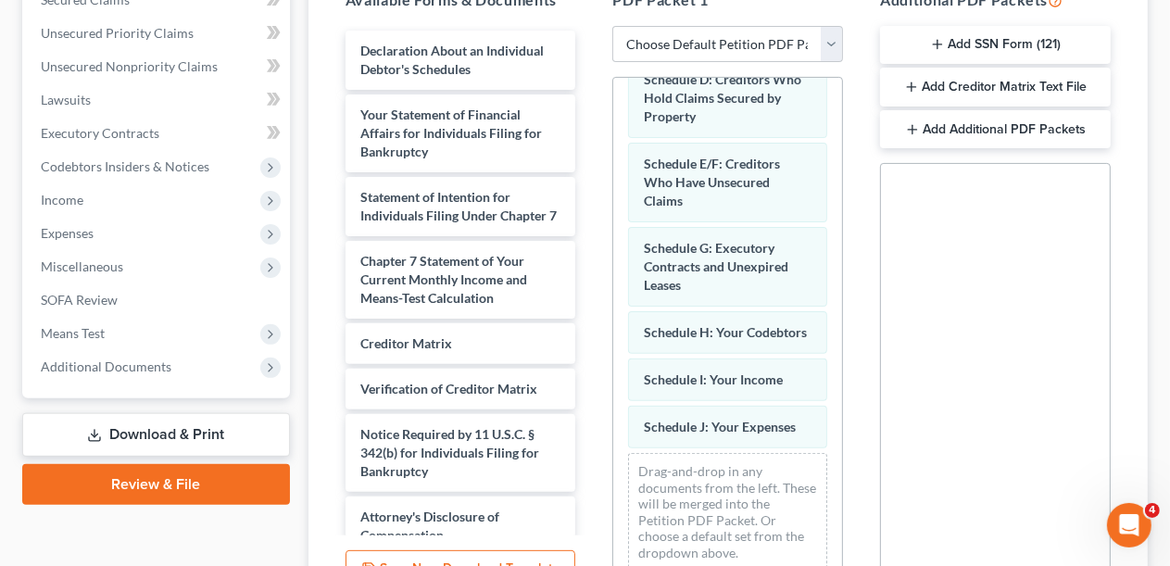
scroll to position [311, 0]
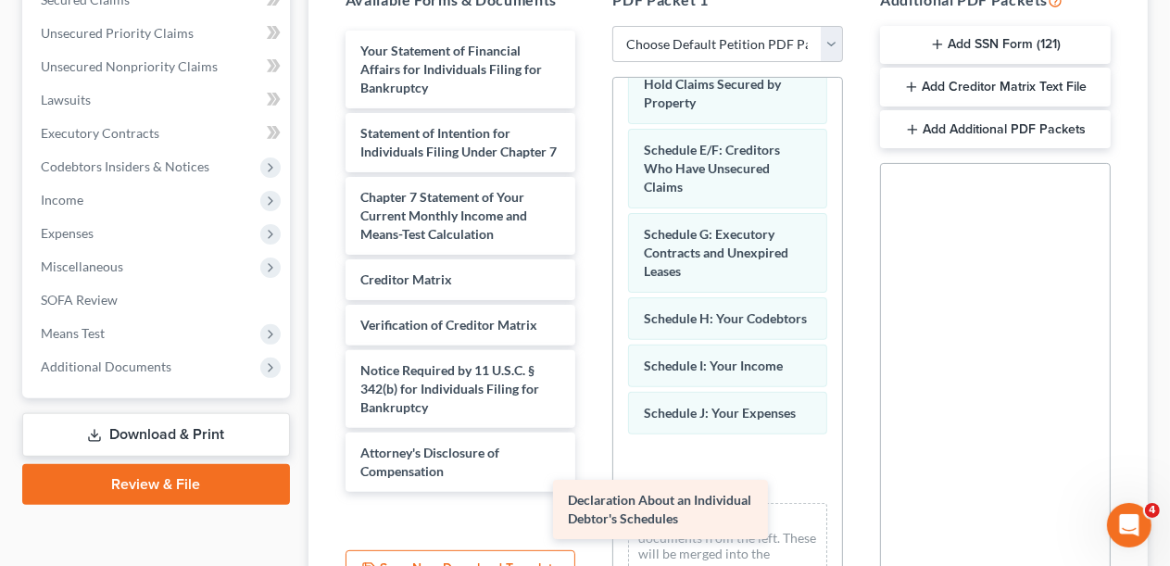
drag, startPoint x: 445, startPoint y: 62, endPoint x: 717, endPoint y: 471, distance: 491.1
click at [591, 483] on div "Declaration About an Individual Debtor's Schedules Declaration About an Individ…" at bounding box center [461, 261] width 260 height 461
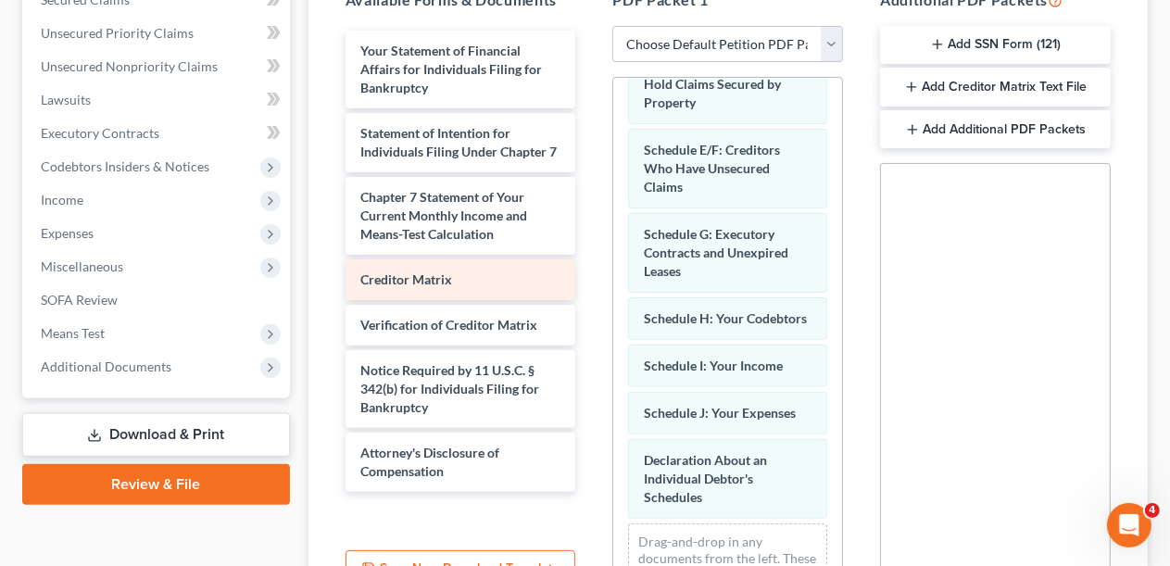
click at [591, 492] on div "Your Statement of Financial Affairs for Individuals Filing for Bankruptcy State…" at bounding box center [461, 261] width 260 height 461
click at [522, 359] on div "Your Statement of Financial Affairs for Individuals Filing for Bankruptcy State…" at bounding box center [461, 261] width 260 height 461
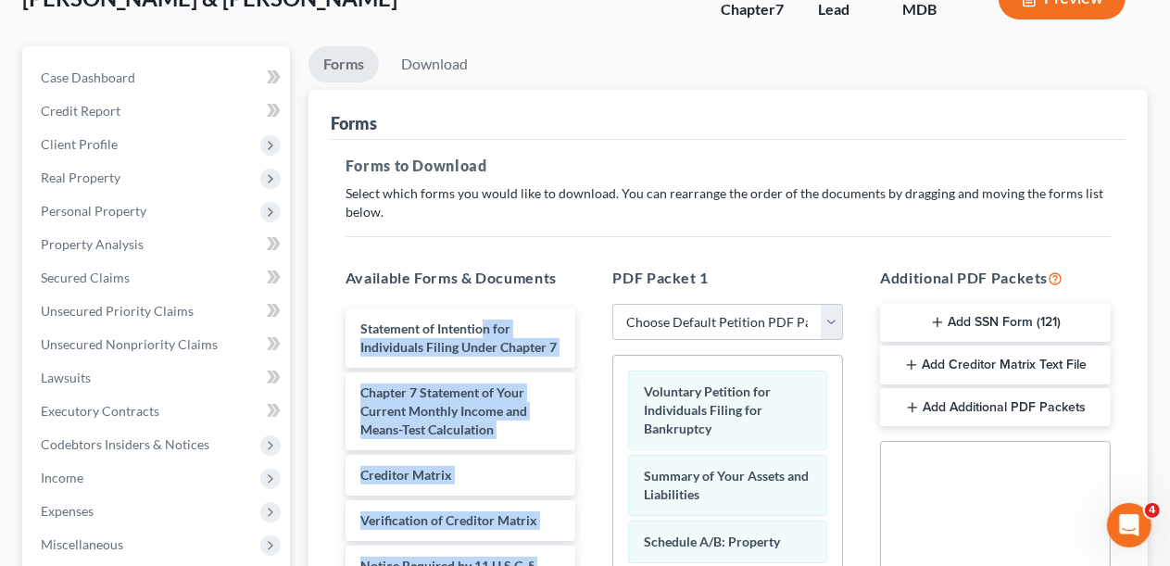
scroll to position [317, 0]
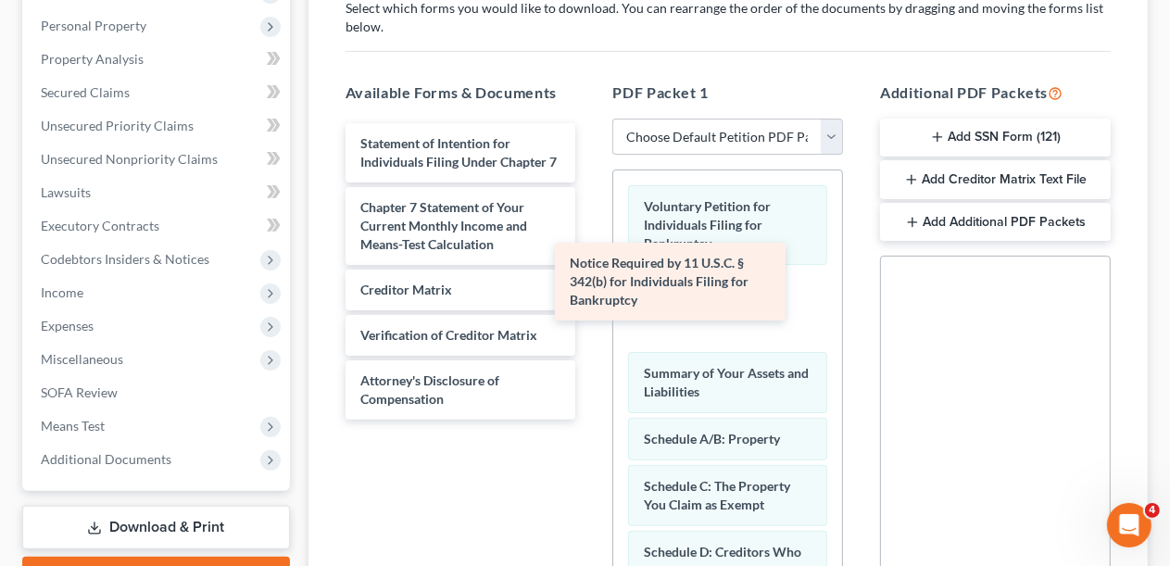
drag, startPoint x: 462, startPoint y: 397, endPoint x: 699, endPoint y: 288, distance: 260.0
click at [591, 288] on div "Notice Required by 11 U.S.C. § 342(b) for Individuals Filing for Bankruptcy Sta…" at bounding box center [461, 271] width 260 height 297
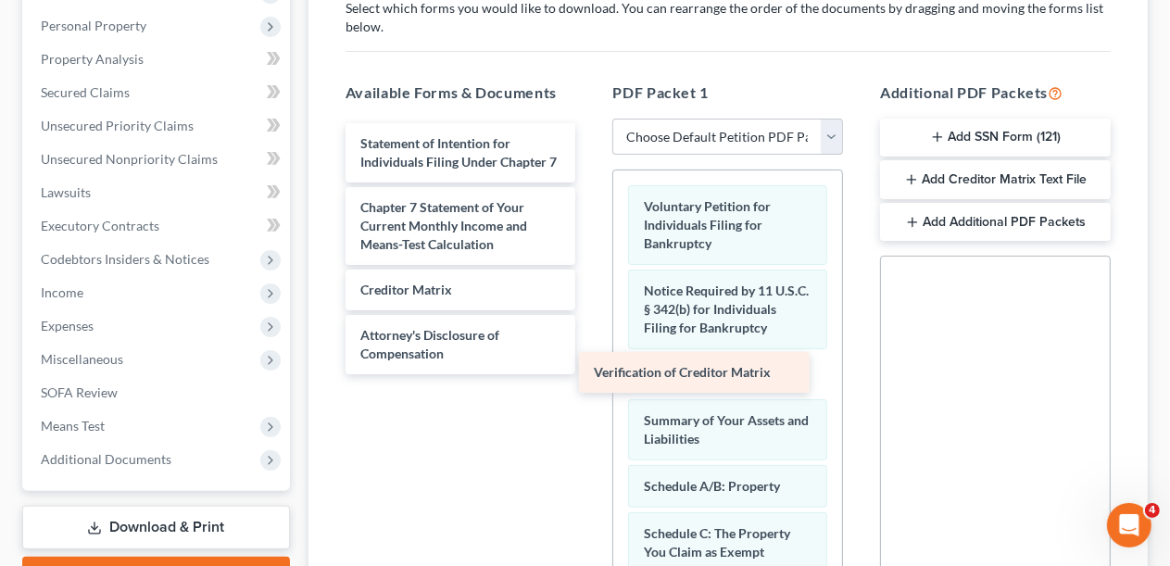
drag, startPoint x: 434, startPoint y: 337, endPoint x: 699, endPoint y: 381, distance: 268.6
click at [591, 374] on div "Verification of Creditor Matrix Statement of Intention for Individuals Filing U…" at bounding box center [461, 248] width 260 height 251
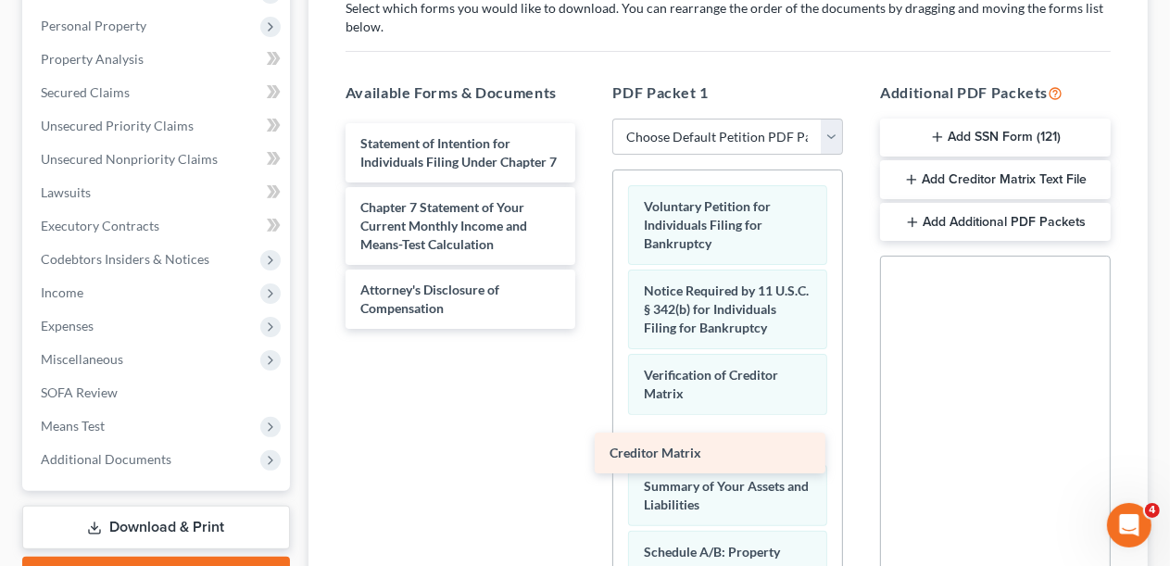
drag, startPoint x: 497, startPoint y: 297, endPoint x: 745, endPoint y: 437, distance: 285.5
click at [591, 329] on div "Creditor Matrix Statement of Intention for Individuals Filing Under Chapter 7 C…" at bounding box center [461, 226] width 260 height 206
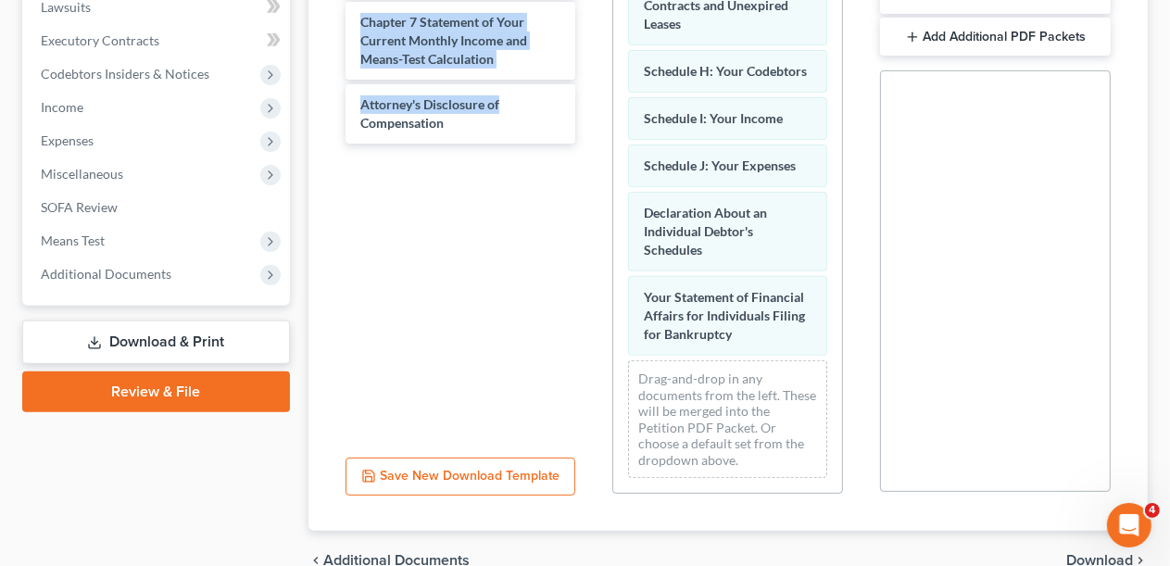
scroll to position [410, 0]
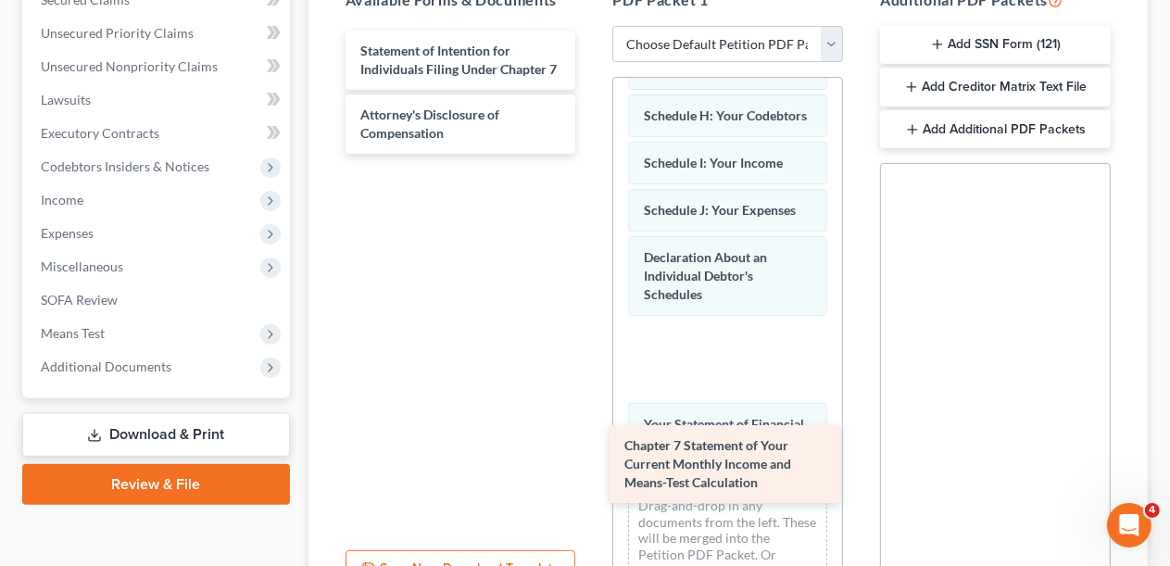
drag, startPoint x: 429, startPoint y: 135, endPoint x: 721, endPoint y: 415, distance: 404.4
click at [591, 154] on div "Chapter 7 Statement of Your Current Monthly Income and Means-Test Calculation S…" at bounding box center [461, 92] width 260 height 123
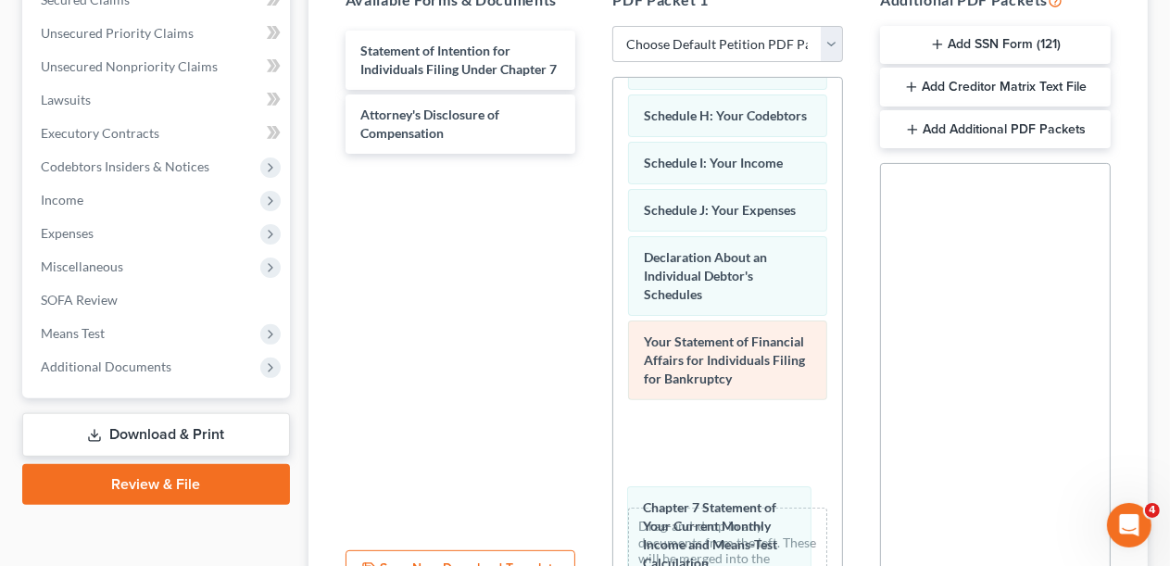
drag, startPoint x: 752, startPoint y: 390, endPoint x: 791, endPoint y: 433, distance: 57.7
click at [751, 498] on div "Chapter 7 Statement of Your Current Monthly Income and Means-Test Calculation V…" at bounding box center [727, 3] width 229 height 1274
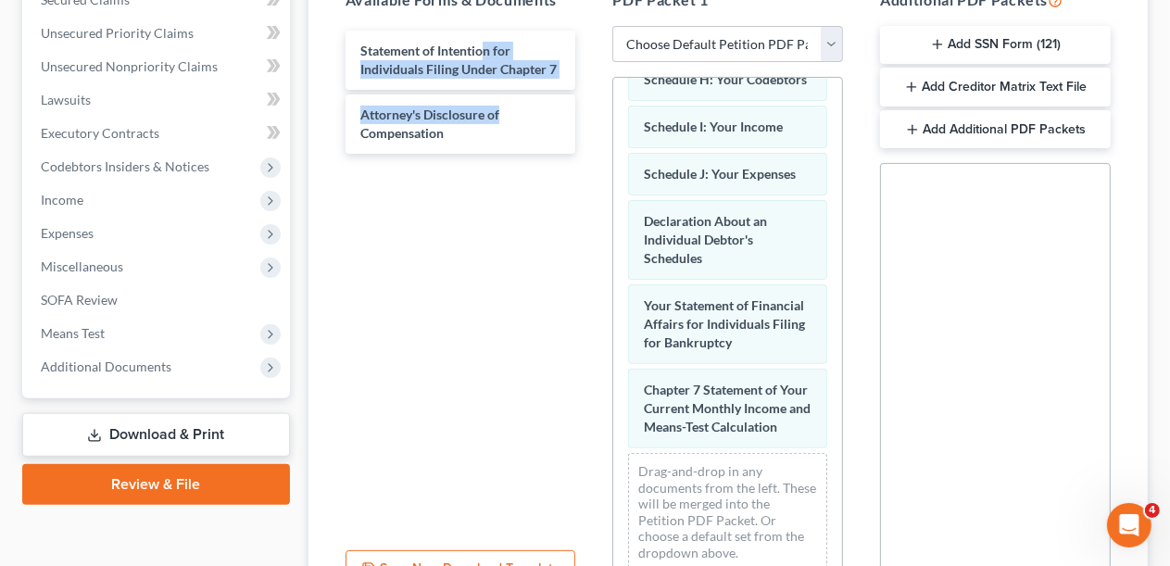
scroll to position [224, 0]
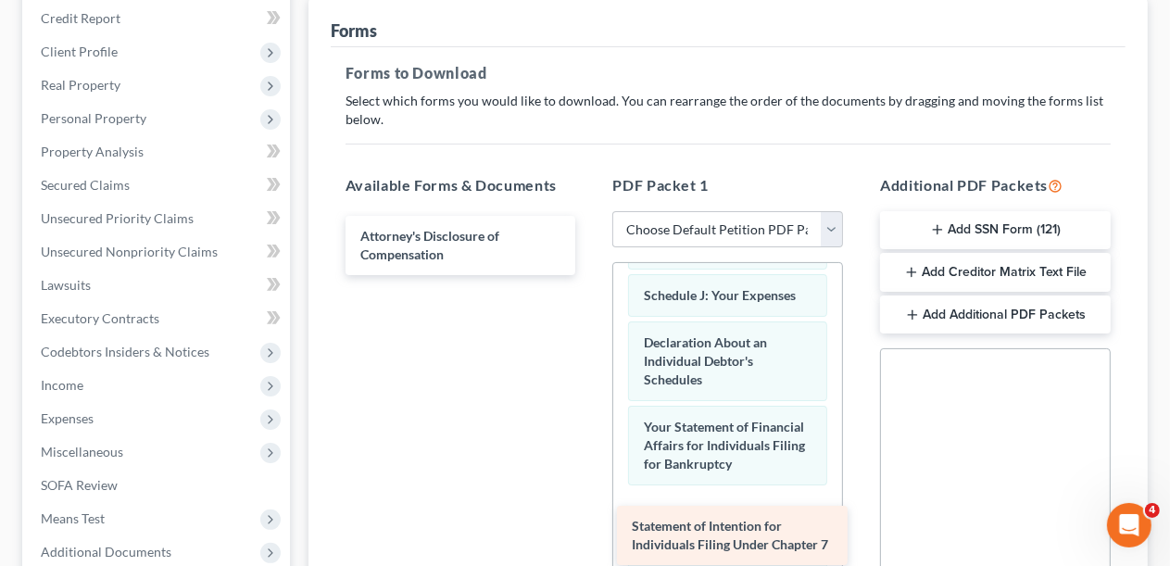
drag, startPoint x: 397, startPoint y: 243, endPoint x: 681, endPoint y: 486, distance: 374.0
click at [591, 275] on div "Statement of Intention for Individuals Filing Under Chapter 7 Statement of Inte…" at bounding box center [461, 245] width 260 height 59
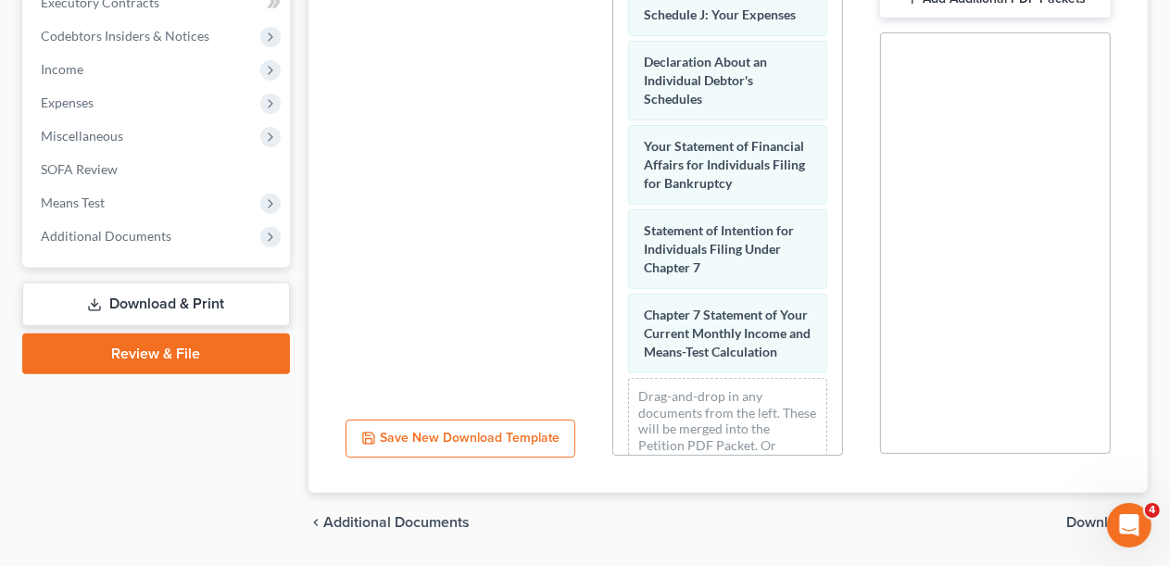
scroll to position [899, 0]
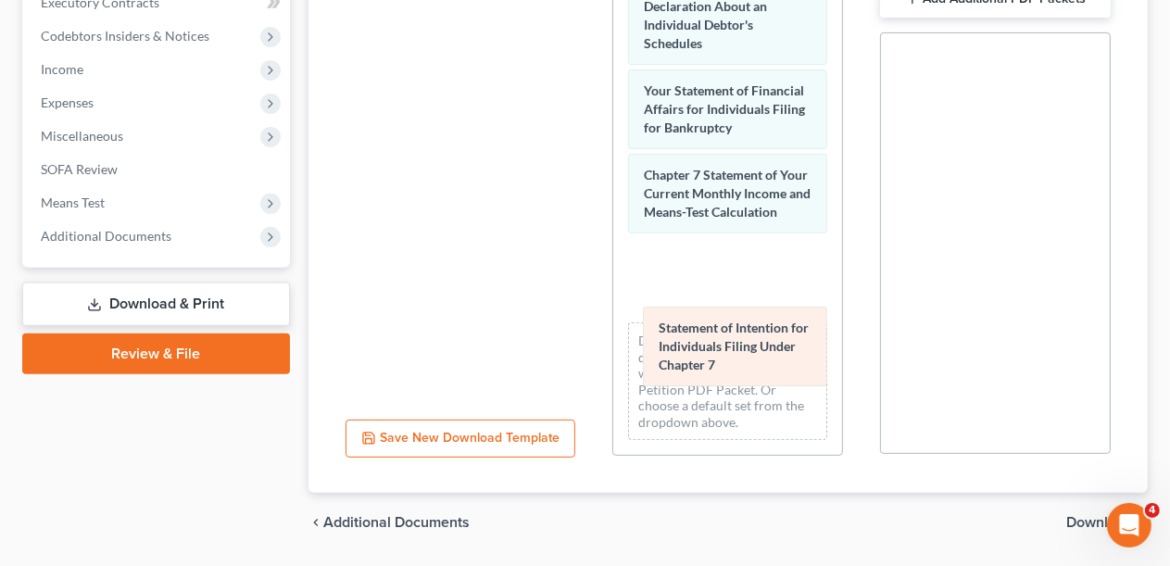
drag, startPoint x: 721, startPoint y: 165, endPoint x: 736, endPoint y: 336, distance: 172.1
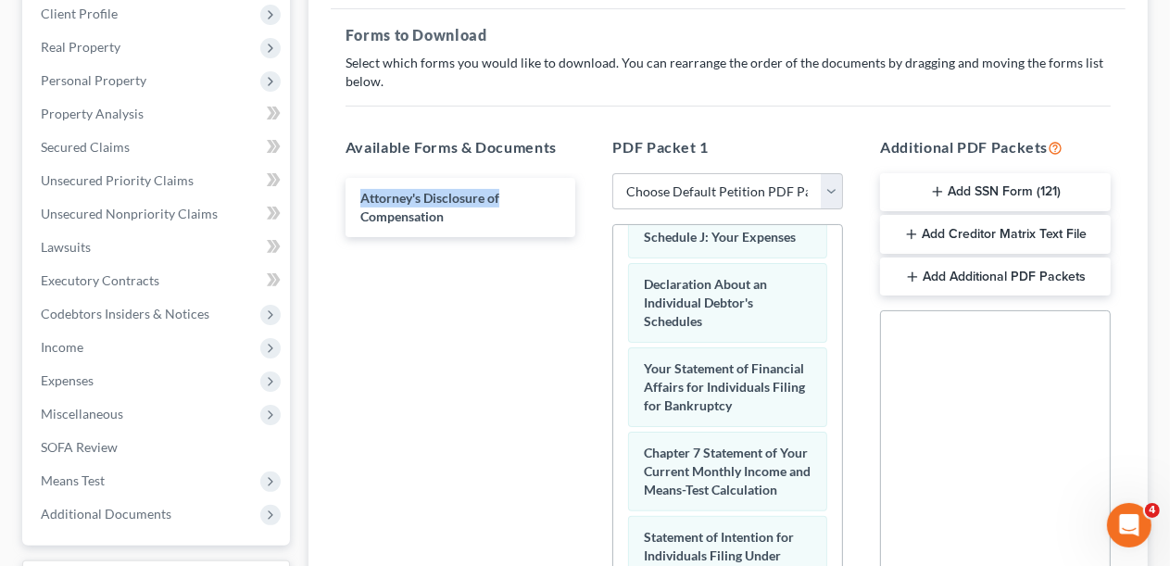
scroll to position [170, 0]
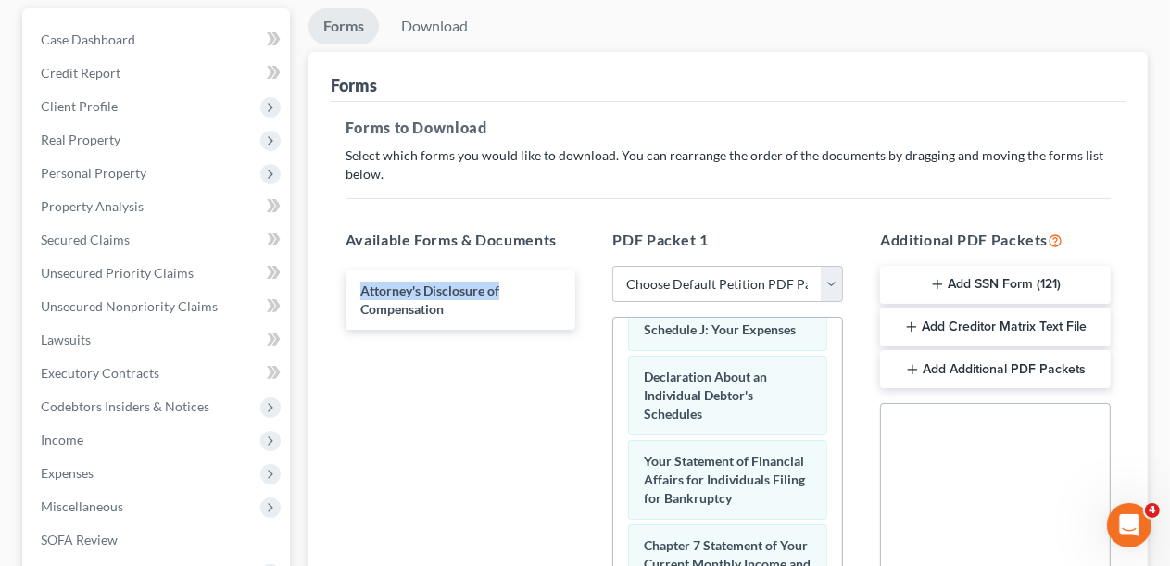
click at [957, 286] on button "Add SSN Form (121)" at bounding box center [995, 285] width 231 height 39
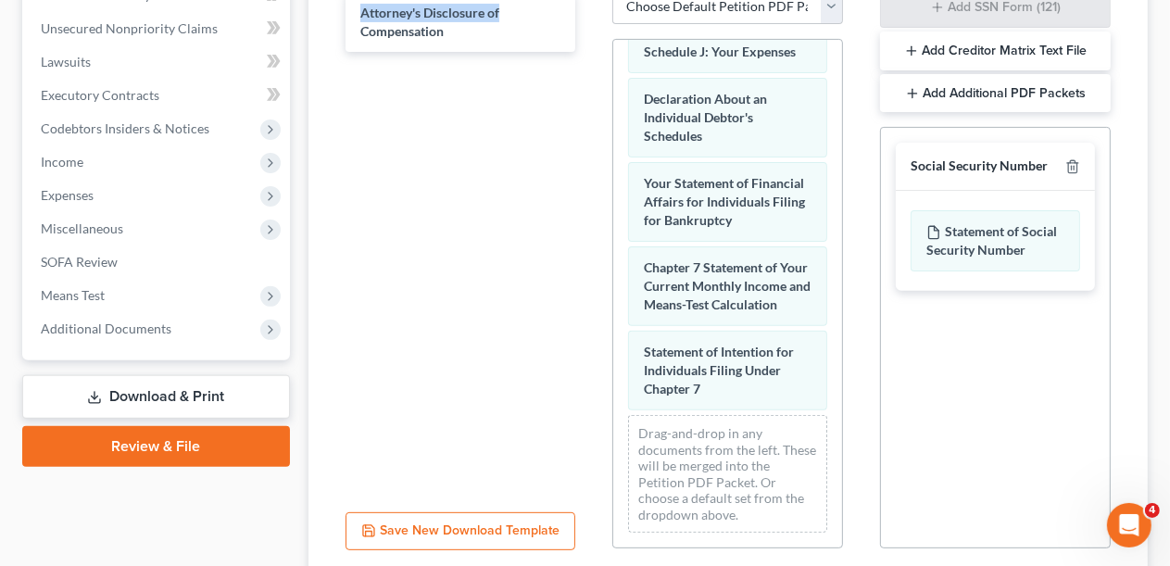
scroll to position [595, 0]
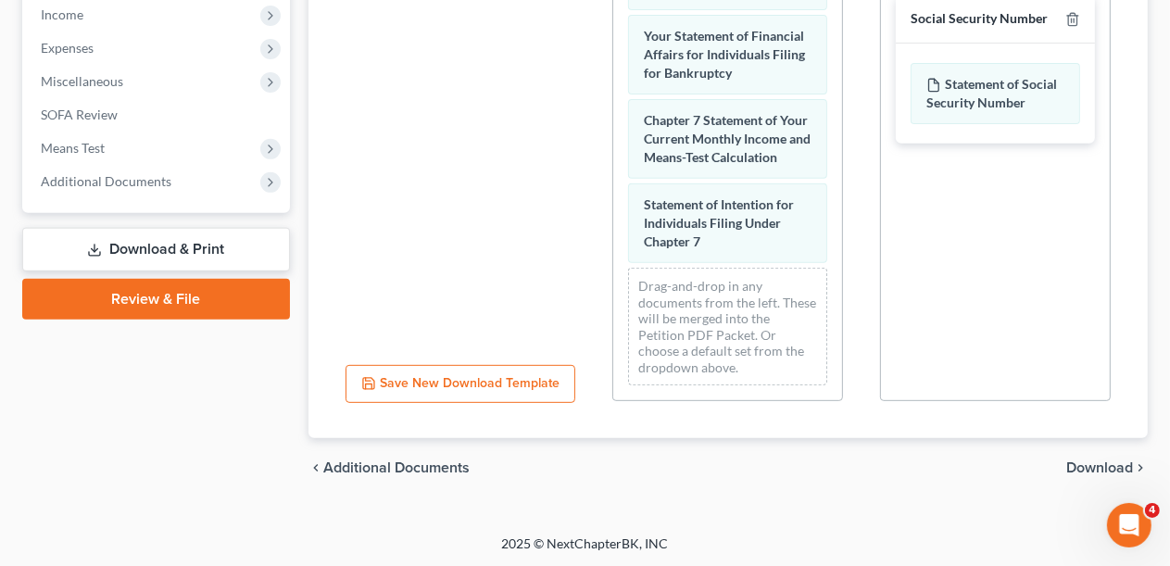
click at [1083, 469] on span "Download" at bounding box center [1100, 468] width 67 height 15
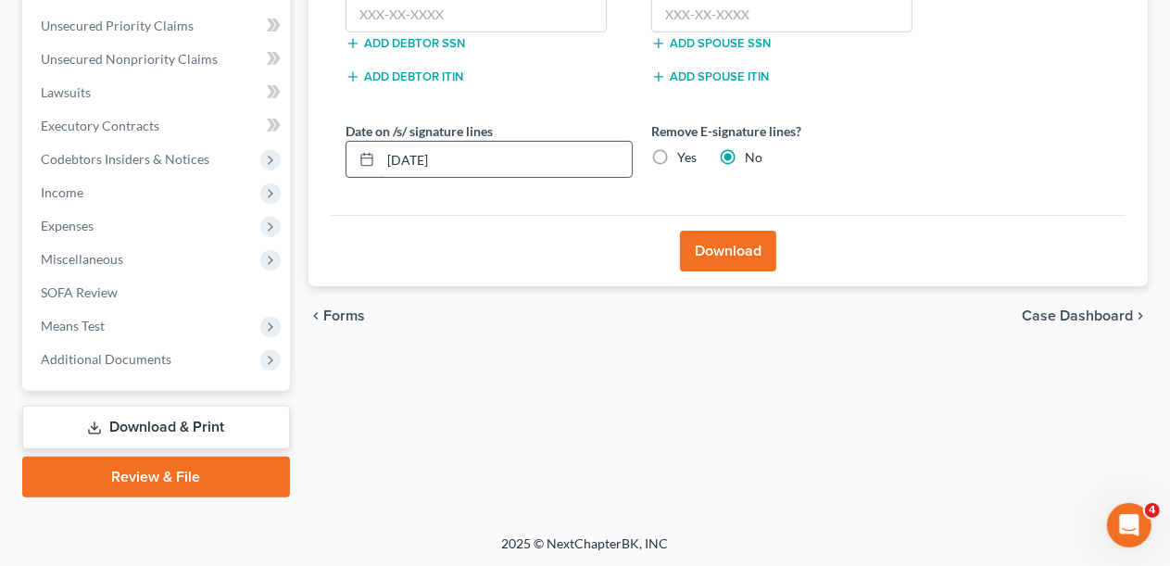
scroll to position [324, 0]
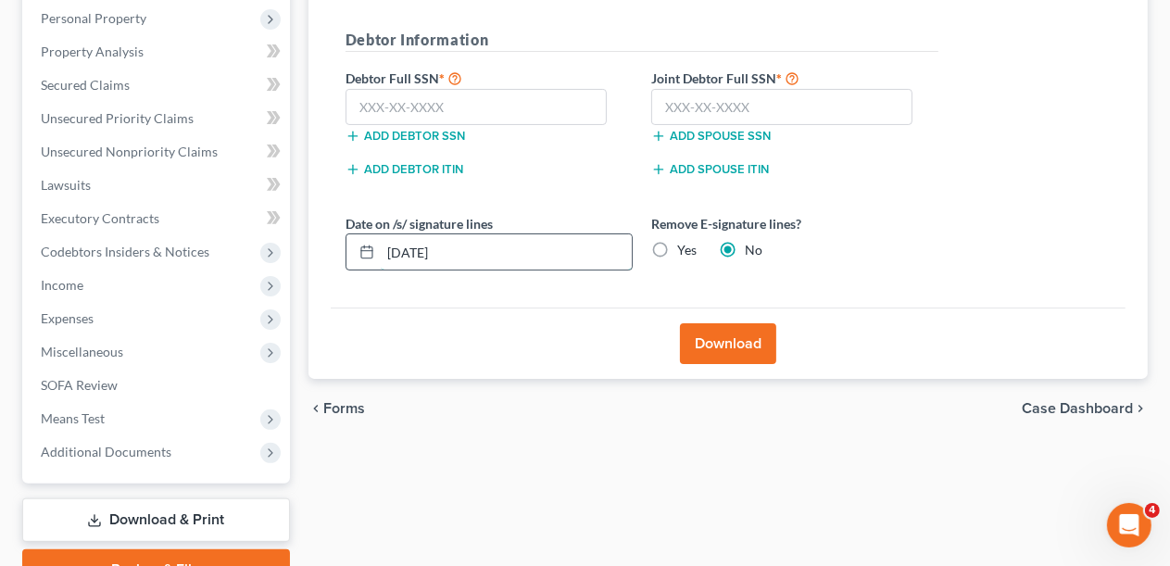
drag, startPoint x: 386, startPoint y: 250, endPoint x: 497, endPoint y: 254, distance: 110.3
click at [497, 254] on input "08/20/2025" at bounding box center [506, 251] width 251 height 35
click at [677, 248] on label "Yes" at bounding box center [686, 250] width 19 height 19
click at [685, 248] on input "Yes" at bounding box center [691, 247] width 12 height 12
radio input "true"
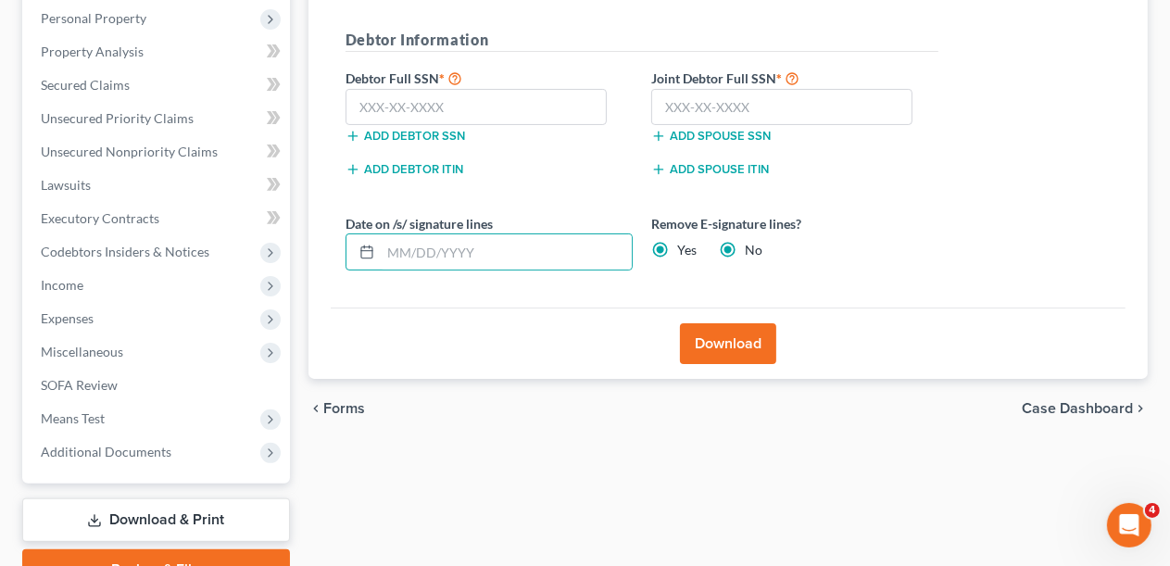
radio input "false"
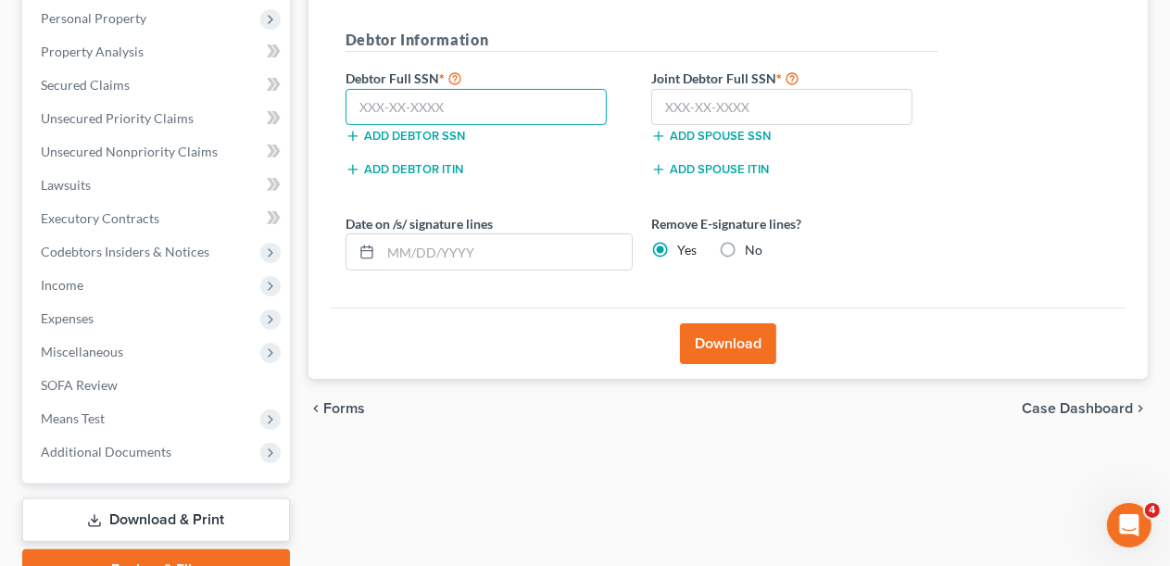
click at [473, 106] on input "text" at bounding box center [477, 107] width 262 height 37
type input "216-88-9963"
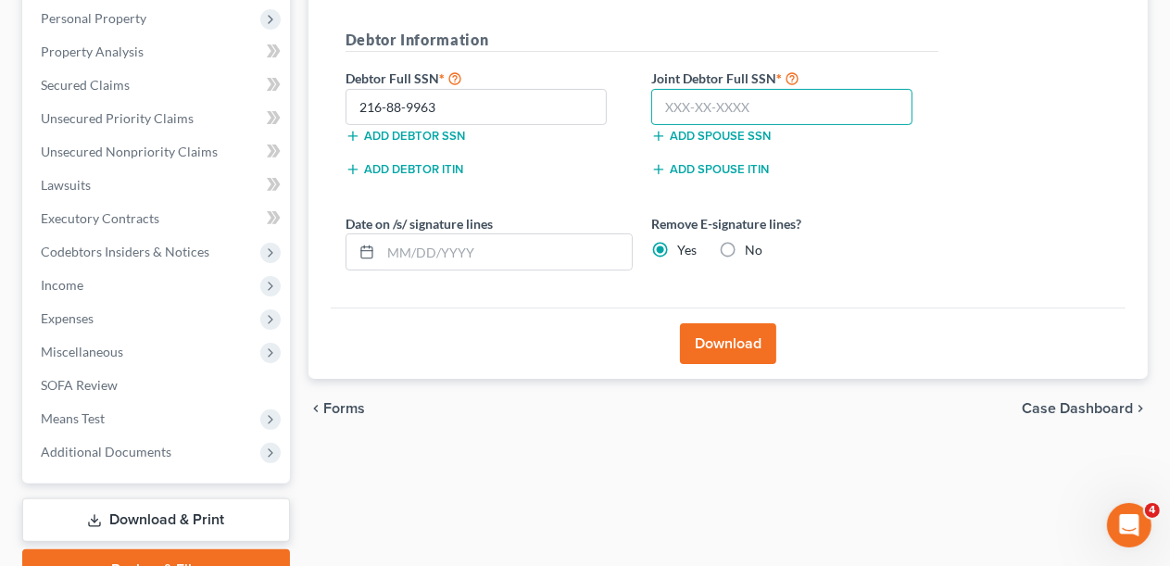
click at [667, 111] on input "text" at bounding box center [782, 107] width 262 height 37
type input "121-64-1235"
click at [722, 350] on button "Download" at bounding box center [728, 343] width 96 height 41
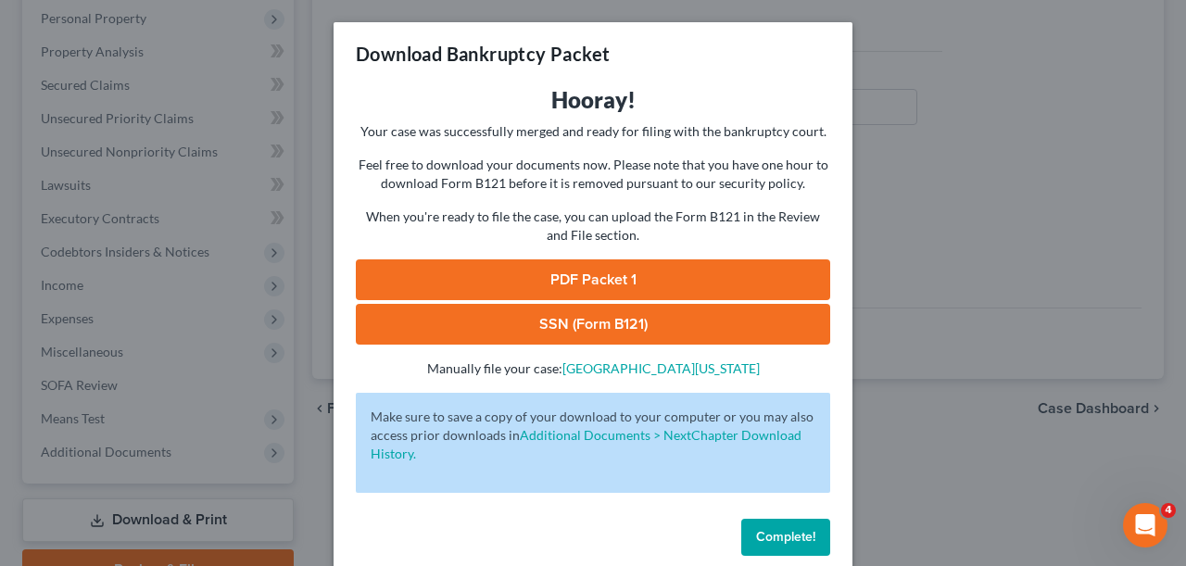
click at [552, 273] on link "PDF Packet 1" at bounding box center [593, 279] width 474 height 41
click at [609, 320] on link "SSN (Form B121)" at bounding box center [593, 324] width 474 height 41
click at [756, 537] on span "Complete!" at bounding box center [785, 537] width 59 height 16
